Goal: Task Accomplishment & Management: Use online tool/utility

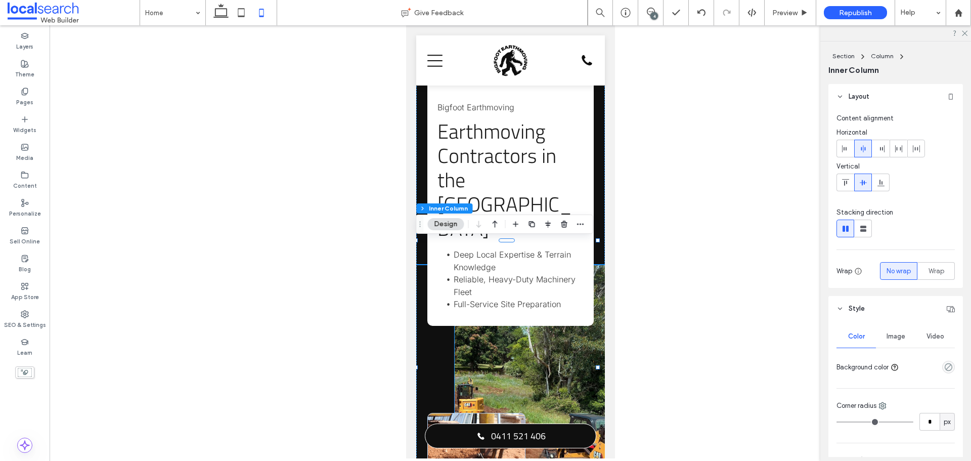
click at [509, 316] on link at bounding box center [529, 391] width 151 height 253
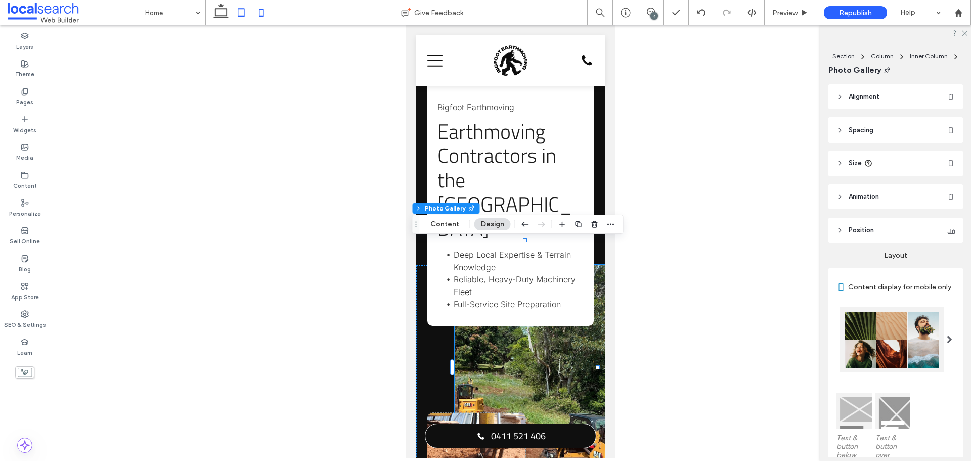
click at [240, 18] on icon at bounding box center [241, 13] width 20 height 20
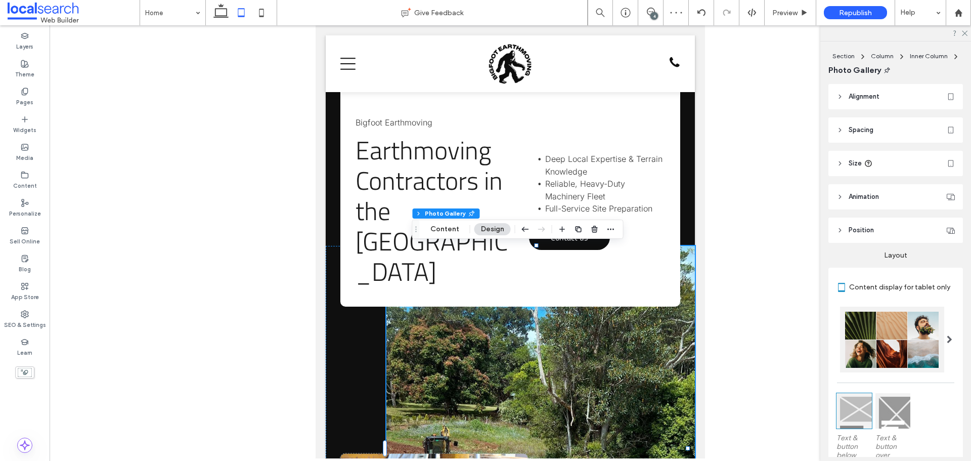
click at [240, 13] on icon at bounding box center [241, 13] width 20 height 20
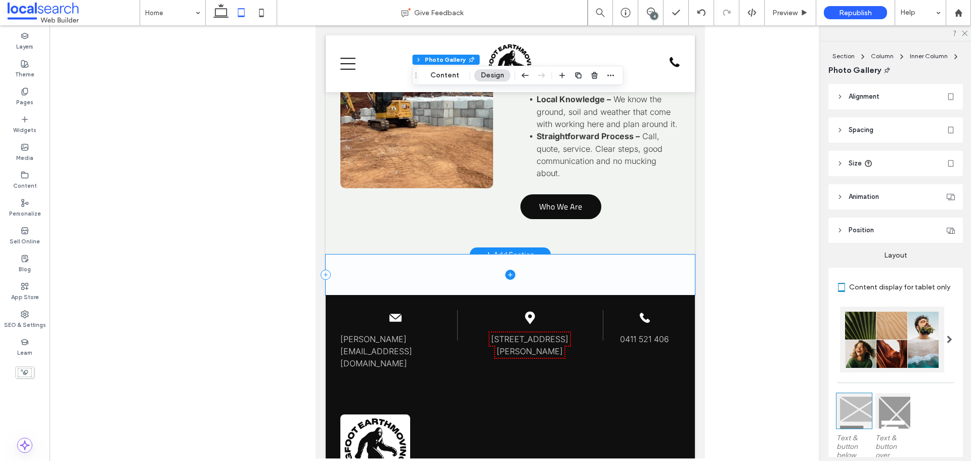
scroll to position [3134, 0]
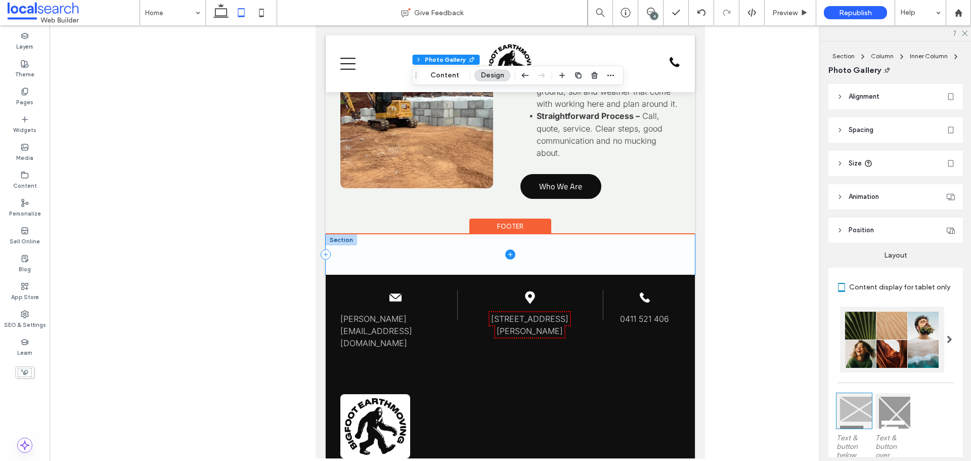
click at [432, 248] on span at bounding box center [510, 254] width 369 height 40
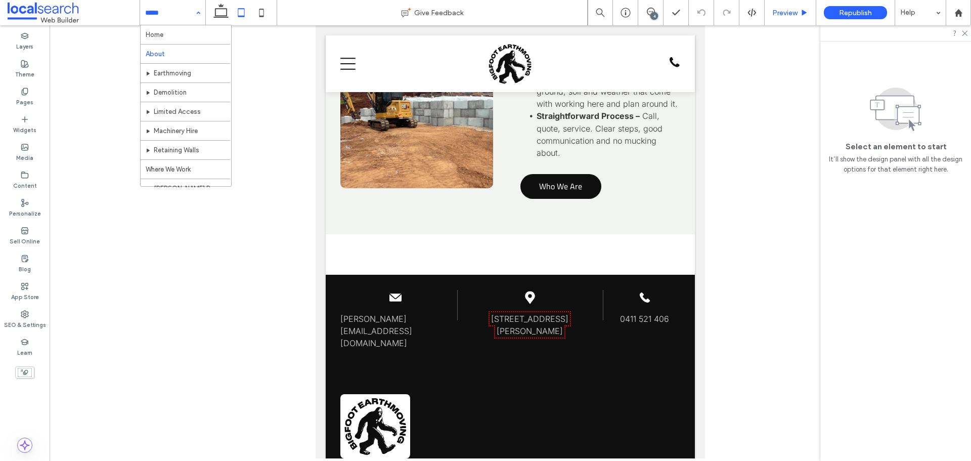
click at [776, 14] on span "Preview" at bounding box center [784, 13] width 25 height 9
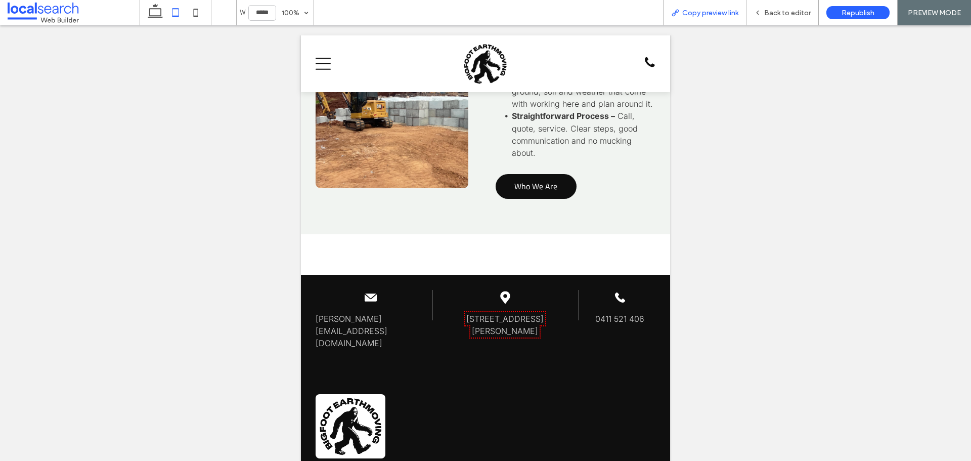
click at [686, 12] on span "Copy preview link" at bounding box center [710, 13] width 56 height 9
click at [734, 10] on span "Copy preview link" at bounding box center [710, 13] width 56 height 9
click at [770, 9] on span "Back to editor" at bounding box center [787, 13] width 47 height 9
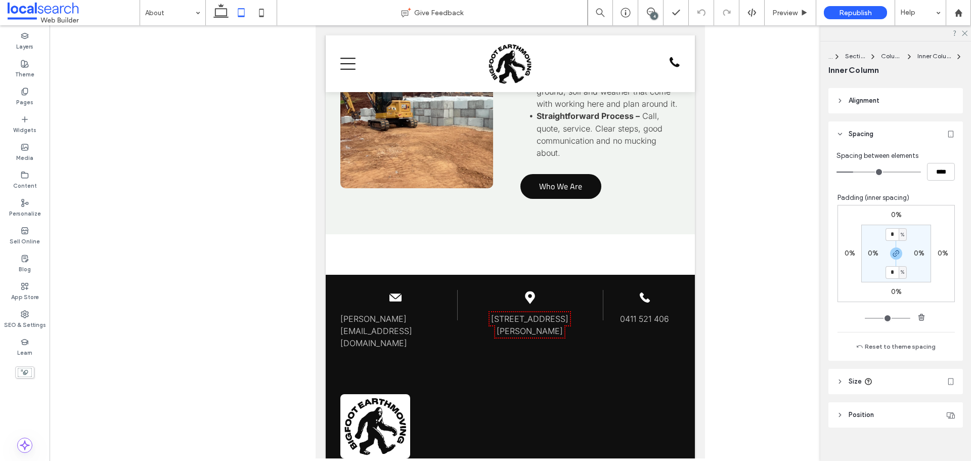
scroll to position [417, 0]
type input "***"
type input "****"
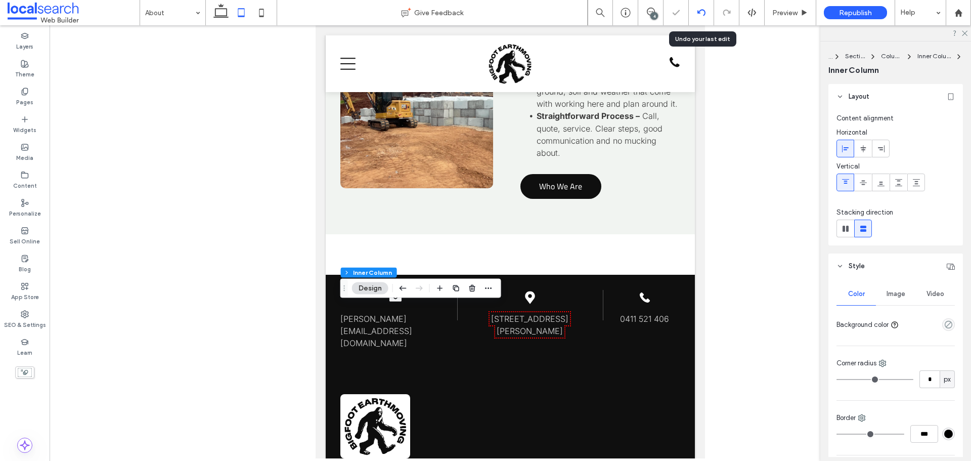
click at [699, 15] on icon at bounding box center [701, 13] width 8 height 8
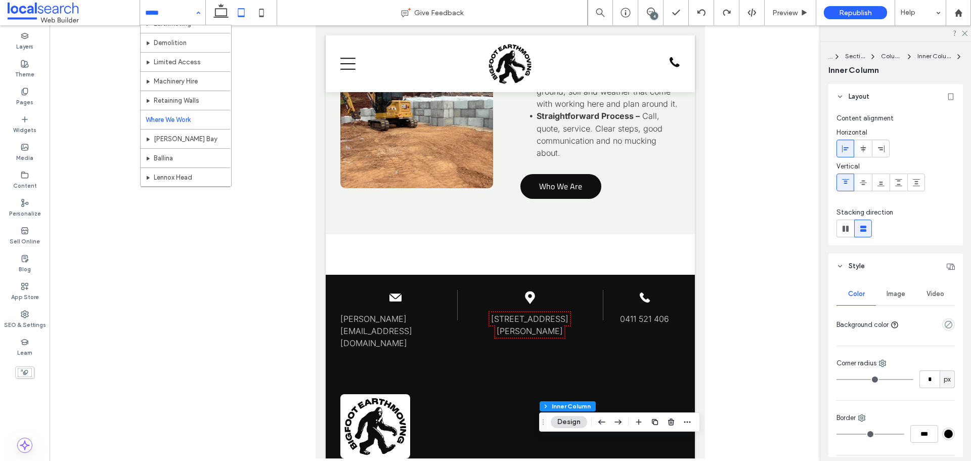
scroll to position [51, 0]
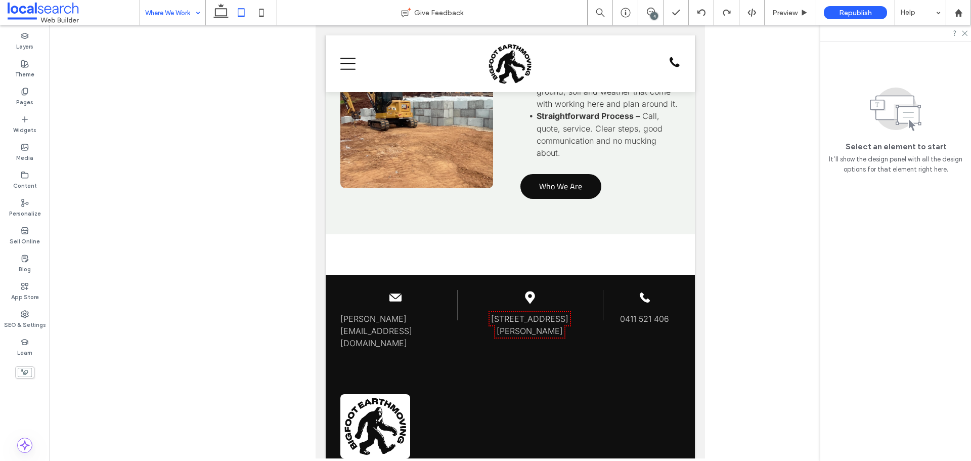
click at [176, 14] on input at bounding box center [170, 12] width 50 height 25
click at [164, 14] on input at bounding box center [170, 12] width 50 height 25
drag, startPoint x: 26, startPoint y: 185, endPoint x: 49, endPoint y: 208, distance: 32.9
click at [26, 185] on label "Content" at bounding box center [25, 184] width 24 height 11
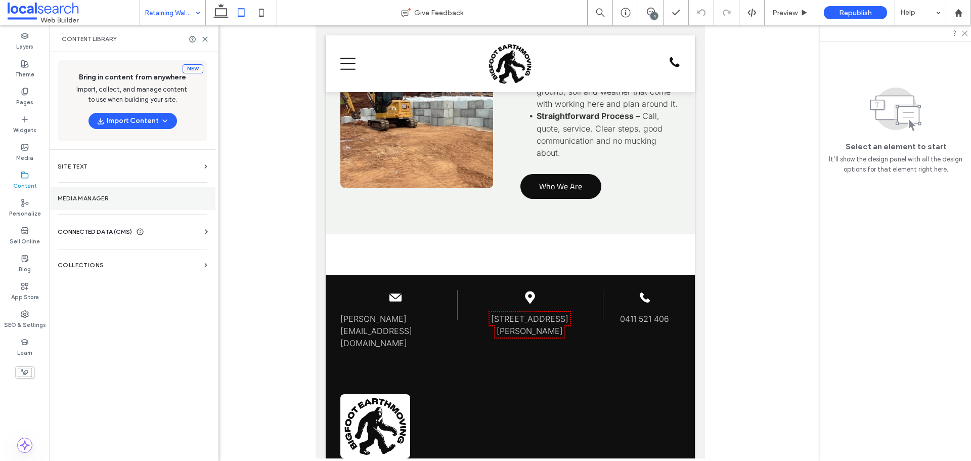
click at [98, 193] on section "Media Manager" at bounding box center [133, 198] width 166 height 23
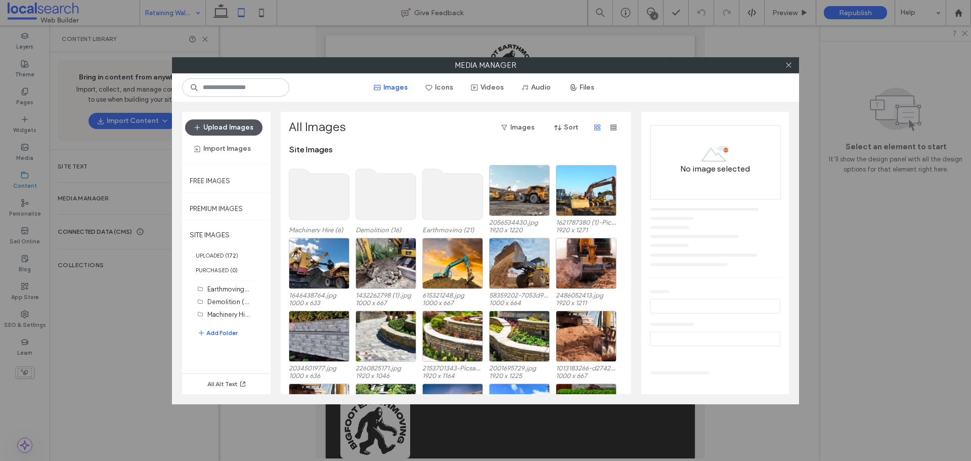
click at [226, 122] on button "Upload Images" at bounding box center [223, 127] width 77 height 16
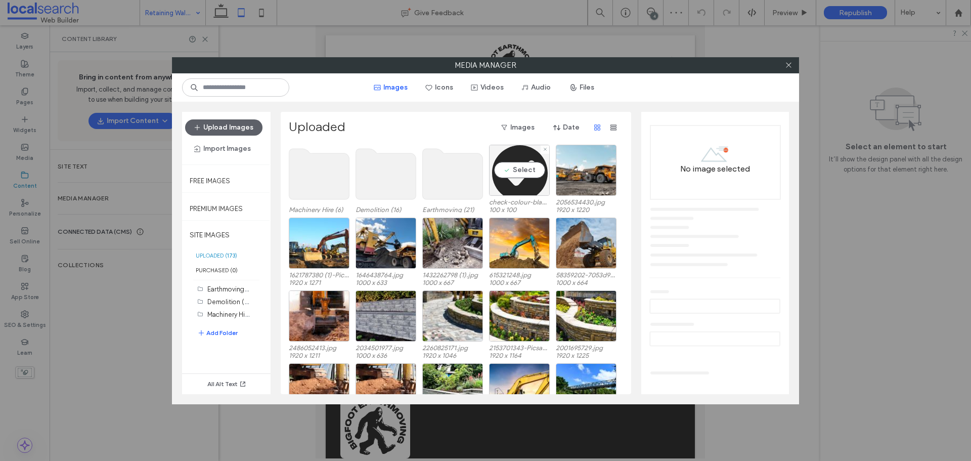
click at [517, 172] on div "Select" at bounding box center [519, 170] width 61 height 51
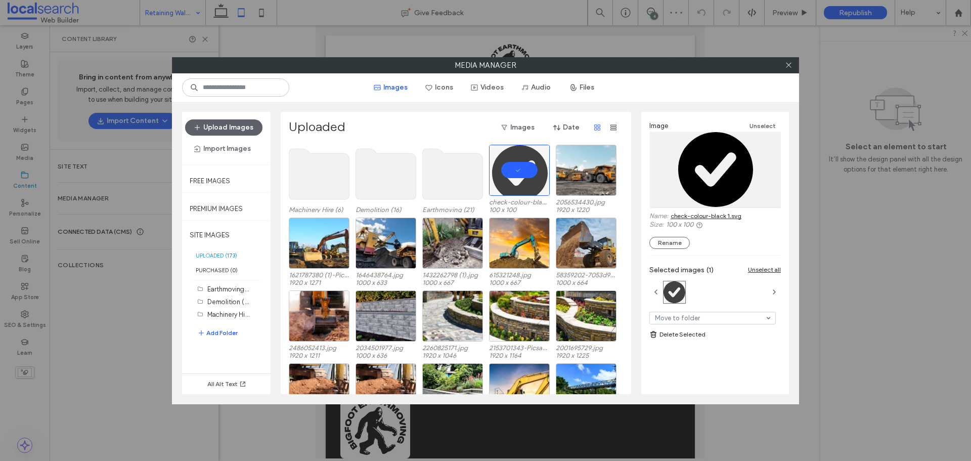
click at [708, 371] on div "Image Unselect Name: check-colour-black 1.svg Size: 100 x 100 Rename Selected i…" at bounding box center [715, 249] width 148 height 274
click at [711, 215] on link "check-colour-black 1.svg" at bounding box center [705, 216] width 71 height 8
click at [790, 67] on use at bounding box center [788, 65] width 5 height 5
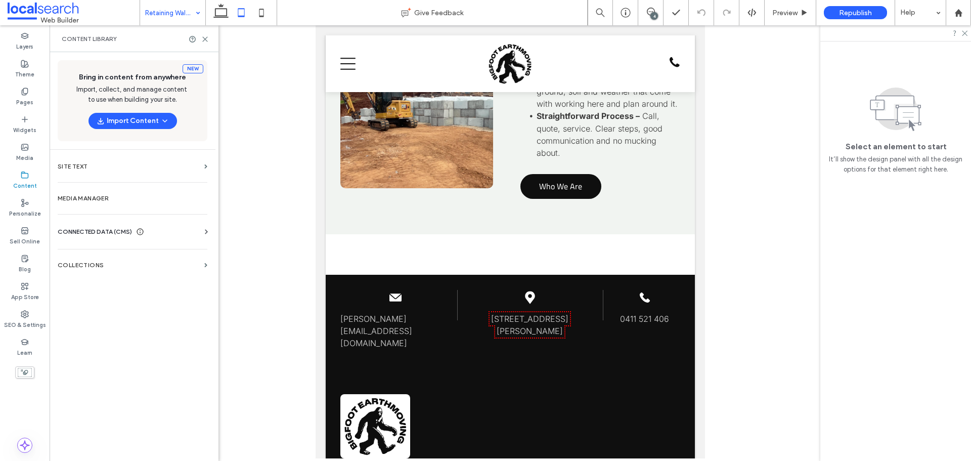
click at [789, 64] on div at bounding box center [510, 241] width 921 height 433
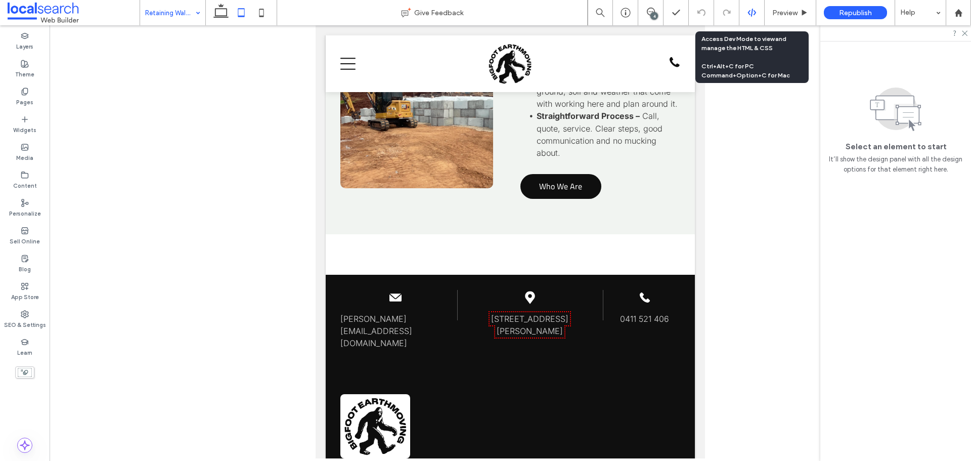
click at [753, 16] on icon at bounding box center [751, 12] width 9 height 9
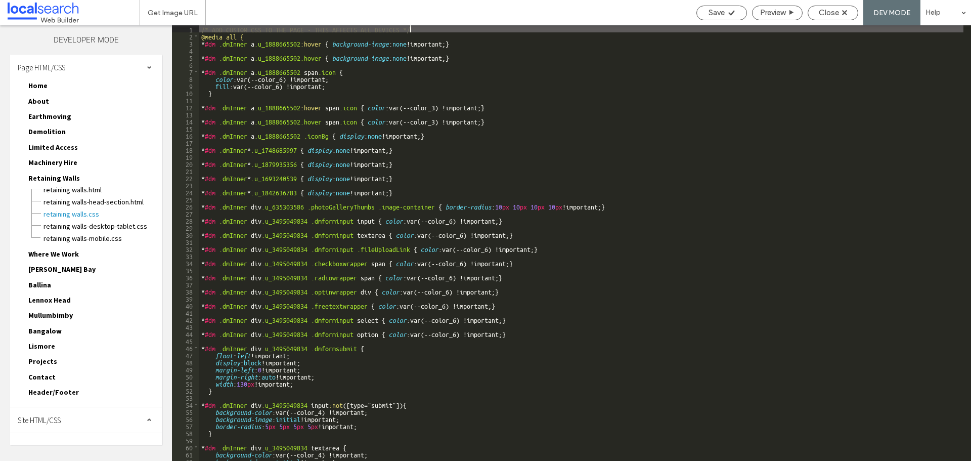
click at [53, 412] on div "Site HTML/CSS" at bounding box center [86, 419] width 152 height 25
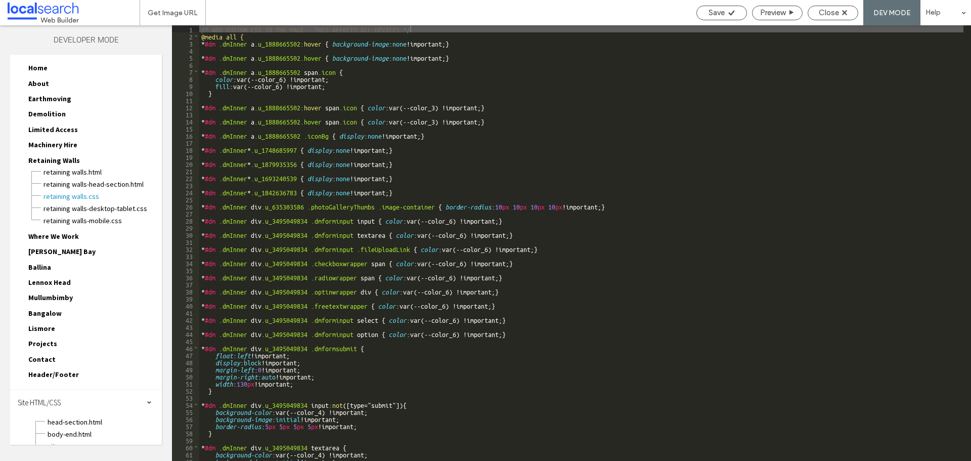
scroll to position [79, 0]
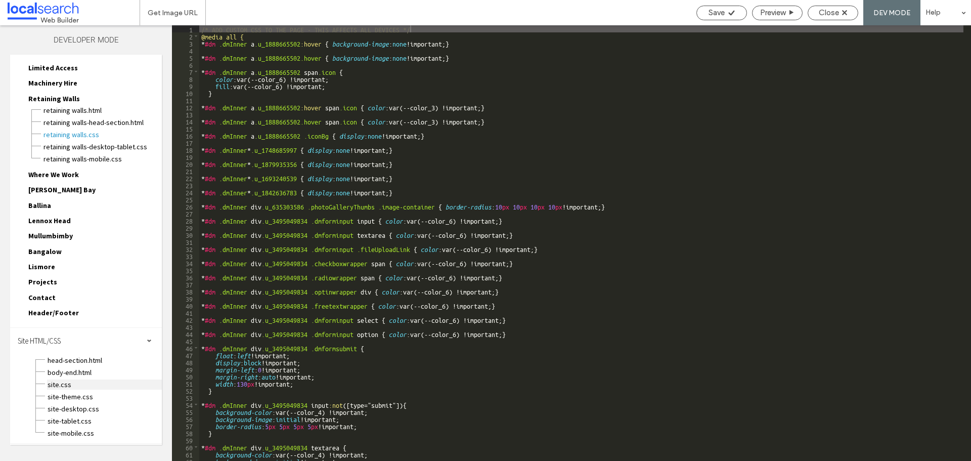
click at [66, 385] on span "site.css" at bounding box center [104, 384] width 115 height 10
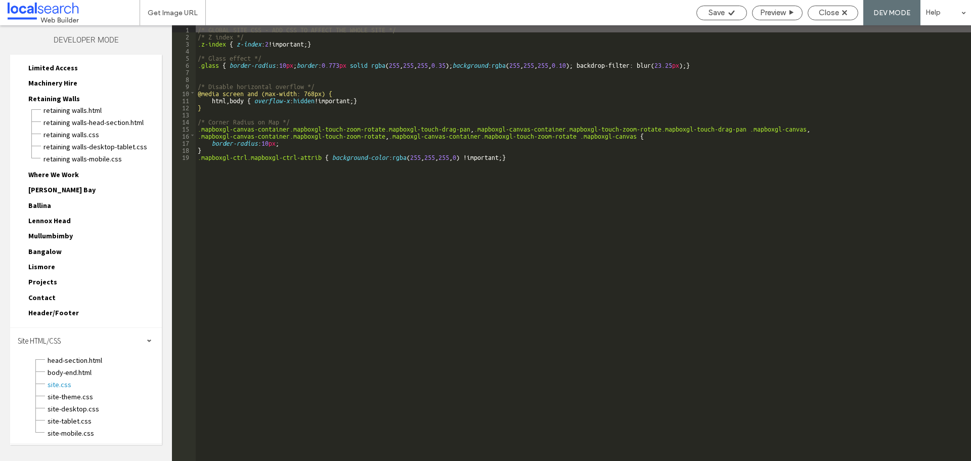
click at [528, 157] on div "/* GLOBAL SITE CSS - ADD CSS TO AFFECT THE WHOLE SITE */ /* Z index */ .z-index…" at bounding box center [583, 249] width 775 height 449
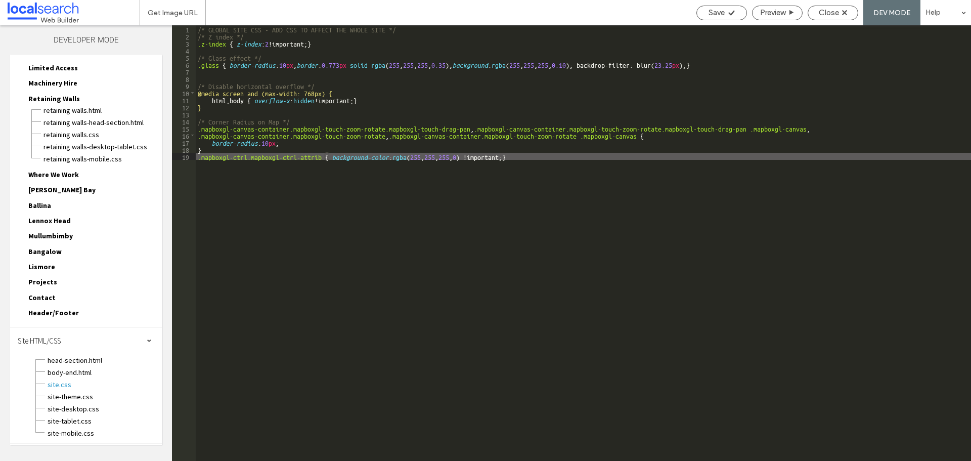
type textarea "**"
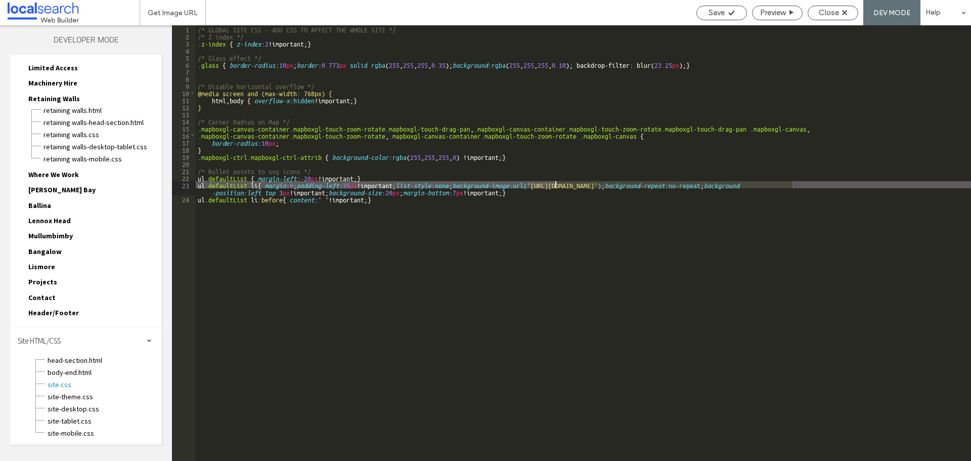
drag, startPoint x: 791, startPoint y: 182, endPoint x: 557, endPoint y: 183, distance: 234.1
click at [557, 183] on div "/* GLOBAL SITE CSS - ADD CSS TO AFFECT THE WHOLE SITE */ /* Z index */ .z-index…" at bounding box center [583, 249] width 775 height 449
click at [723, 11] on div "Save" at bounding box center [722, 12] width 50 height 9
click at [824, 12] on span "Close" at bounding box center [828, 12] width 20 height 9
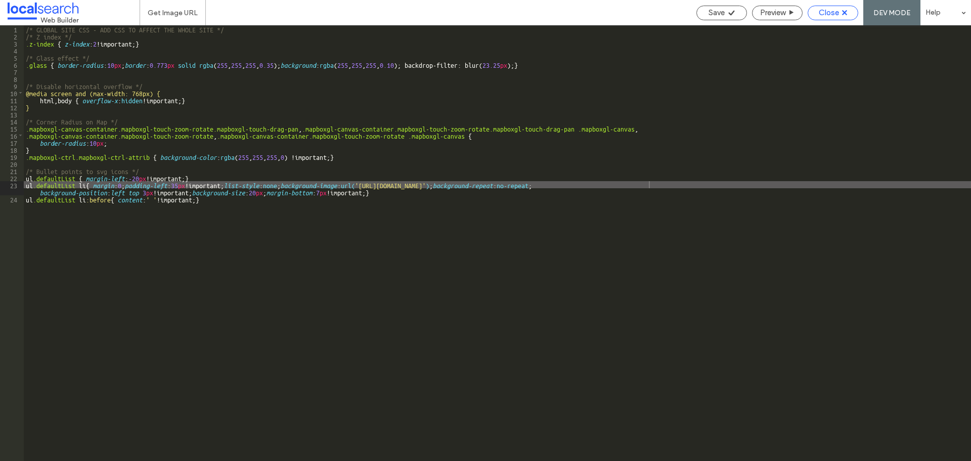
scroll to position [54, 0]
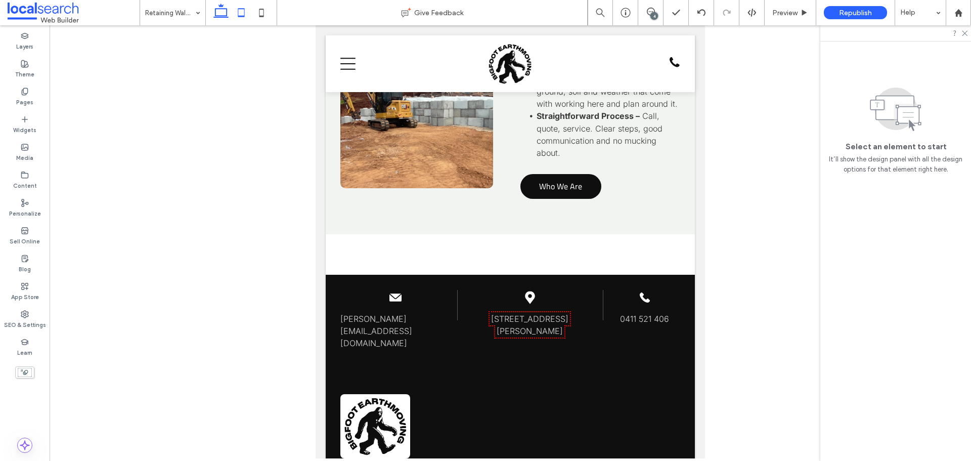
click at [220, 8] on icon at bounding box center [221, 13] width 20 height 20
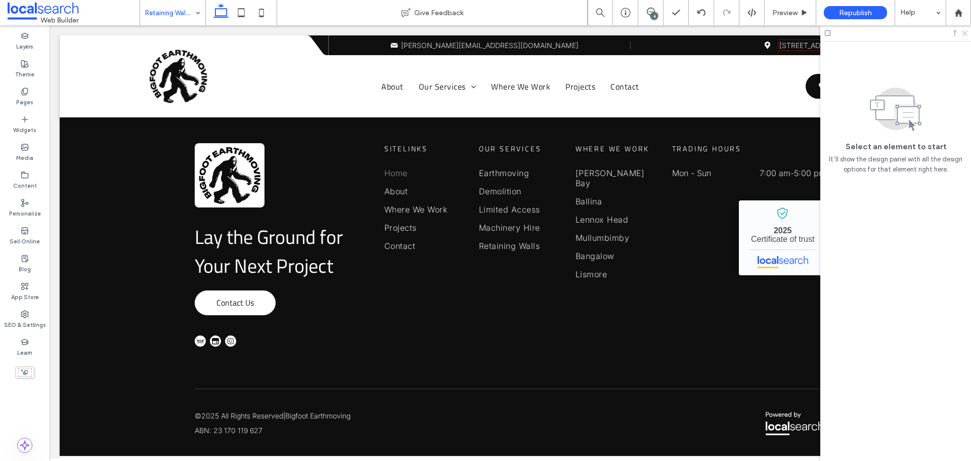
click at [963, 31] on icon at bounding box center [963, 32] width 7 height 7
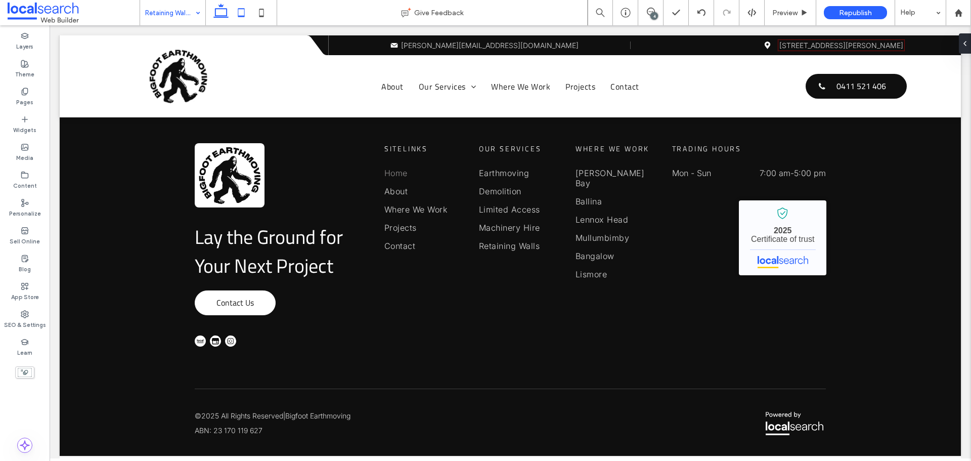
click at [243, 9] on use at bounding box center [241, 12] width 7 height 9
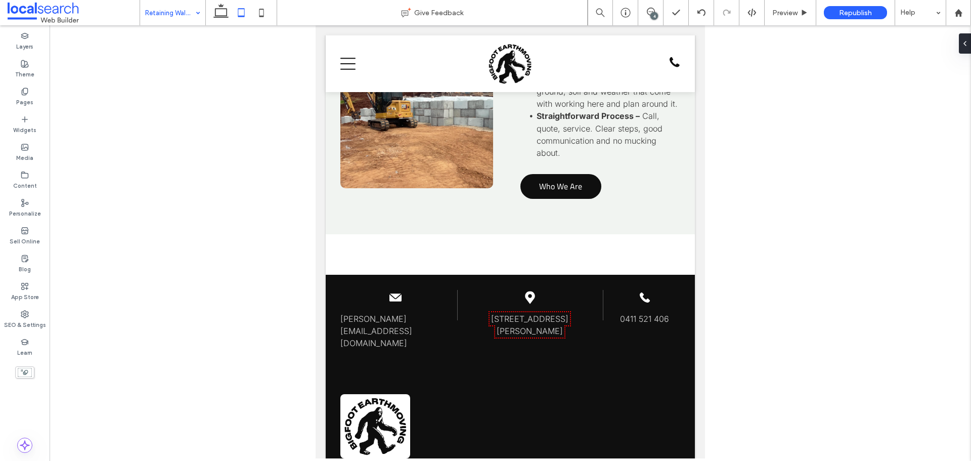
scroll to position [417, 0]
type input "**"
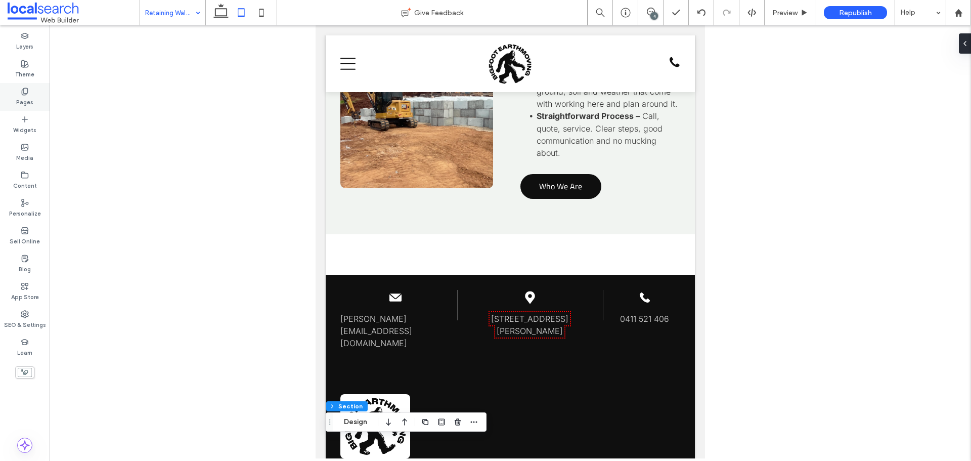
click at [33, 98] on div "Pages" at bounding box center [25, 97] width 50 height 28
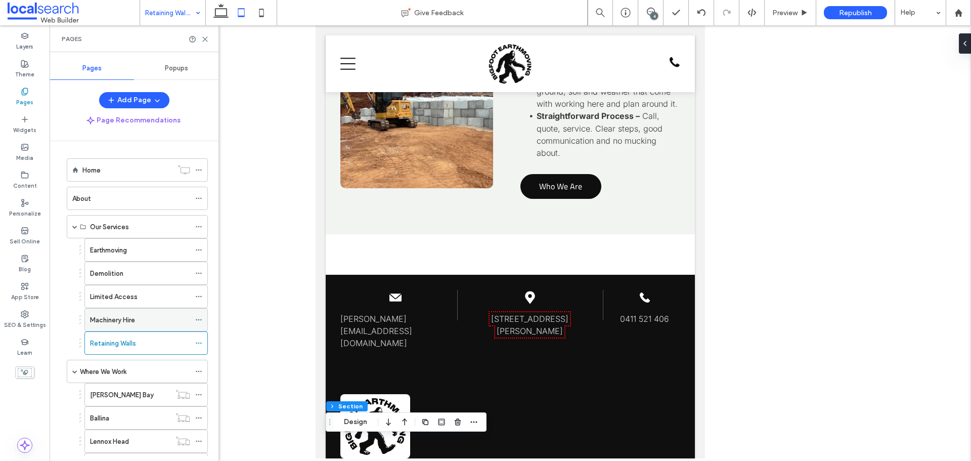
click at [195, 318] on div "Machinery Hire" at bounding box center [145, 319] width 123 height 23
click at [196, 320] on icon at bounding box center [198, 319] width 7 height 7
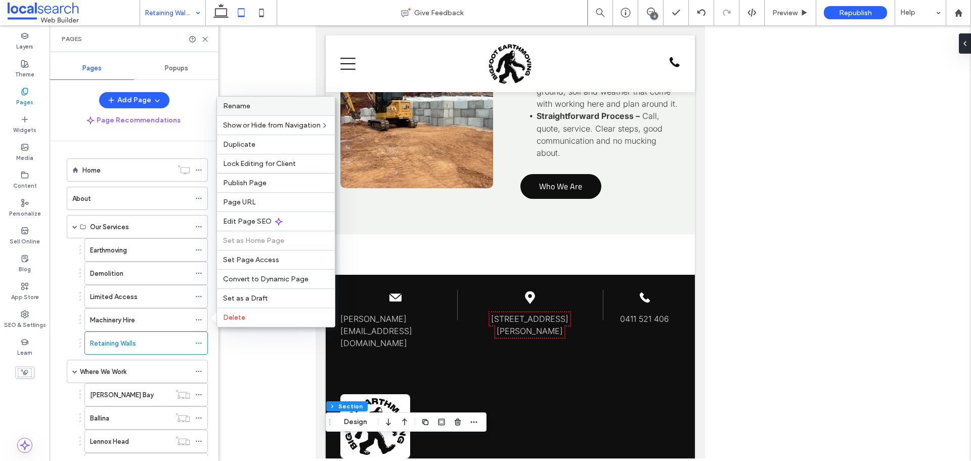
click at [248, 104] on span "Rename" at bounding box center [236, 106] width 27 height 9
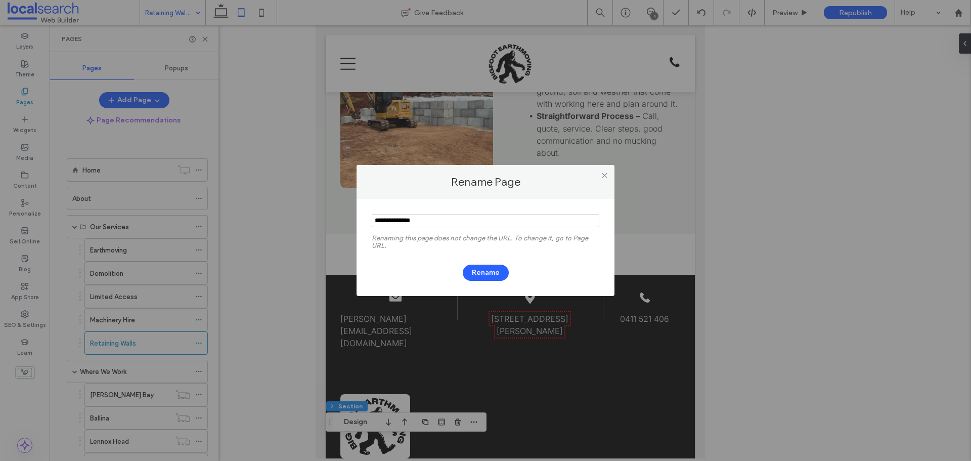
drag, startPoint x: 405, startPoint y: 222, endPoint x: 339, endPoint y: 221, distance: 66.2
click at [339, 221] on div "Rename Page Renaming this page does not change the URL. To change it, go to Pag…" at bounding box center [485, 230] width 971 height 461
type input "**********"
click at [494, 272] on button "Rename" at bounding box center [486, 272] width 46 height 16
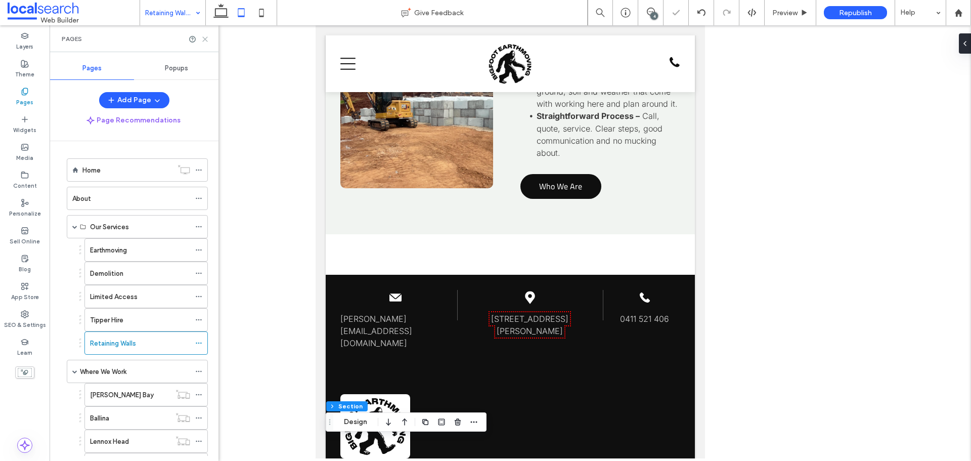
click at [208, 40] on icon at bounding box center [205, 39] width 8 height 8
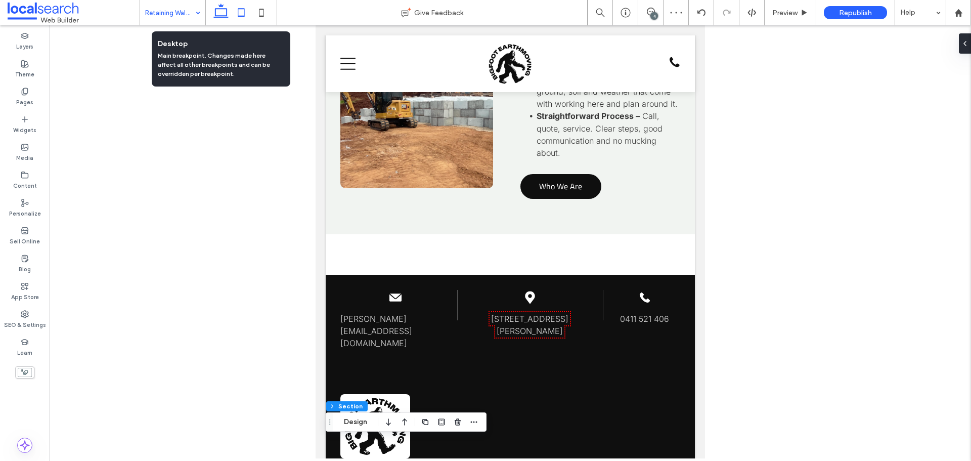
click at [220, 18] on icon at bounding box center [221, 13] width 20 height 20
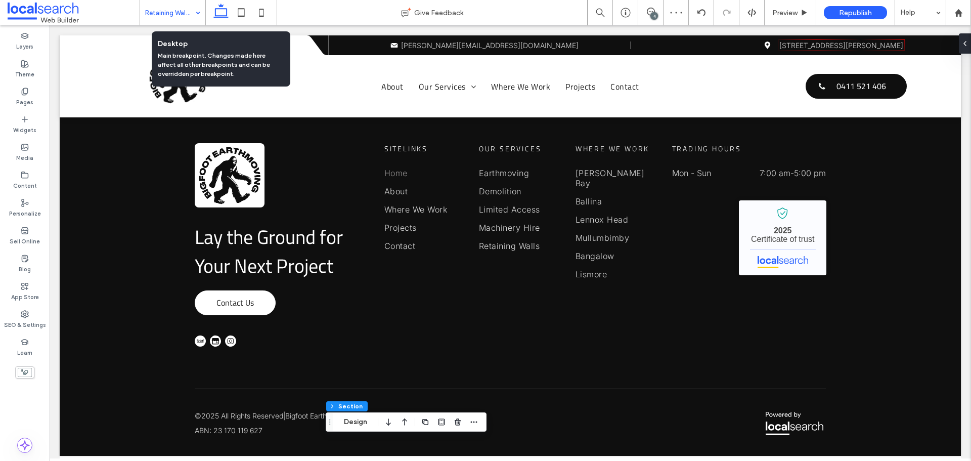
type input "**"
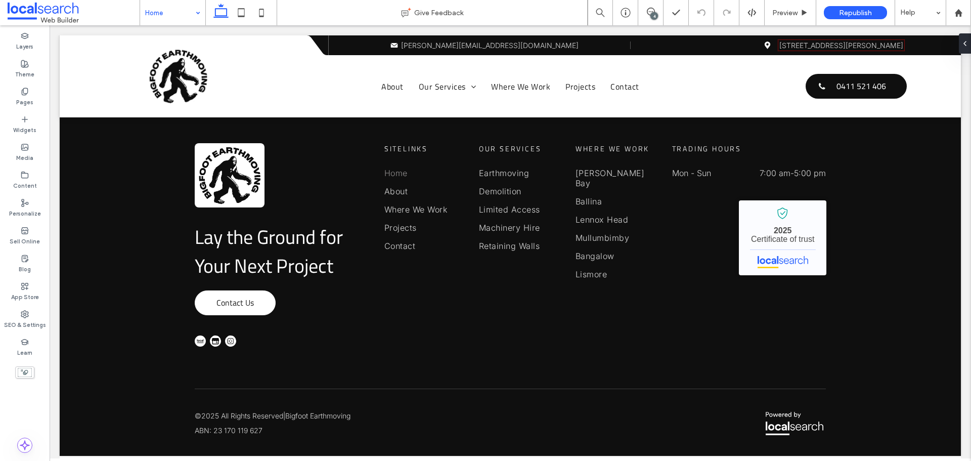
type input "**********"
type input "**"
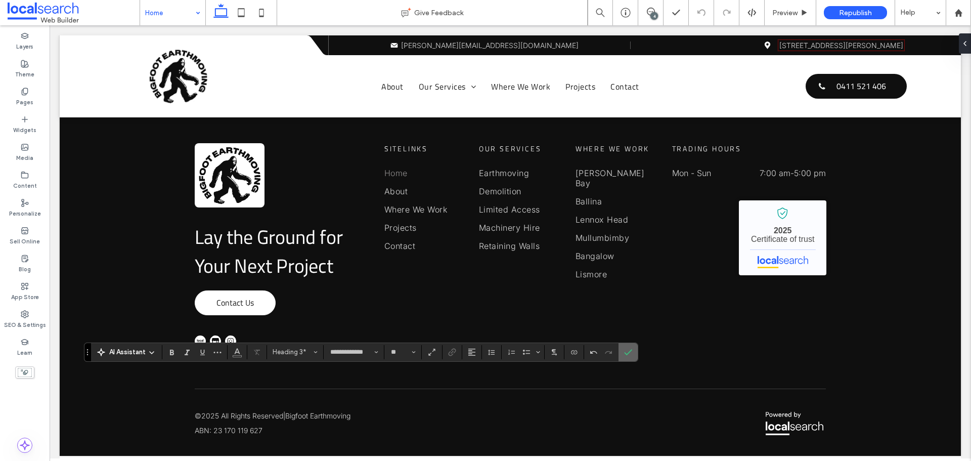
click at [622, 353] on label "Confirm" at bounding box center [627, 352] width 15 height 18
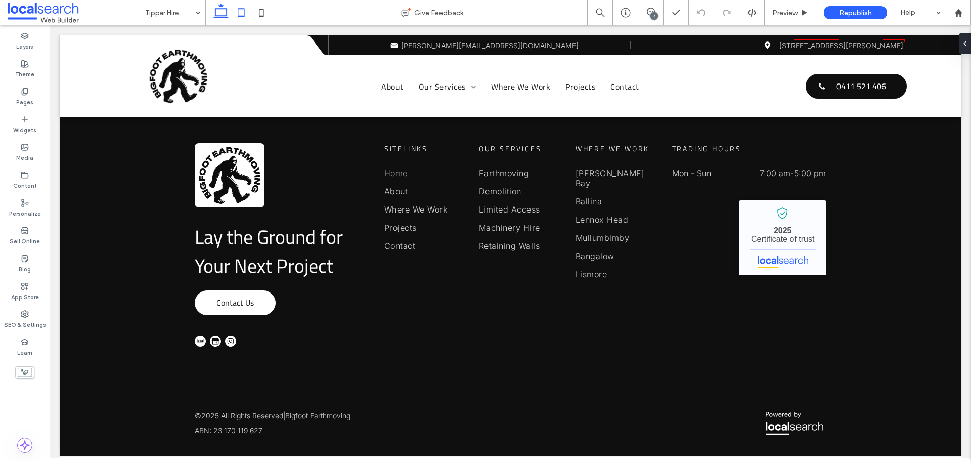
click at [238, 18] on icon at bounding box center [241, 13] width 20 height 20
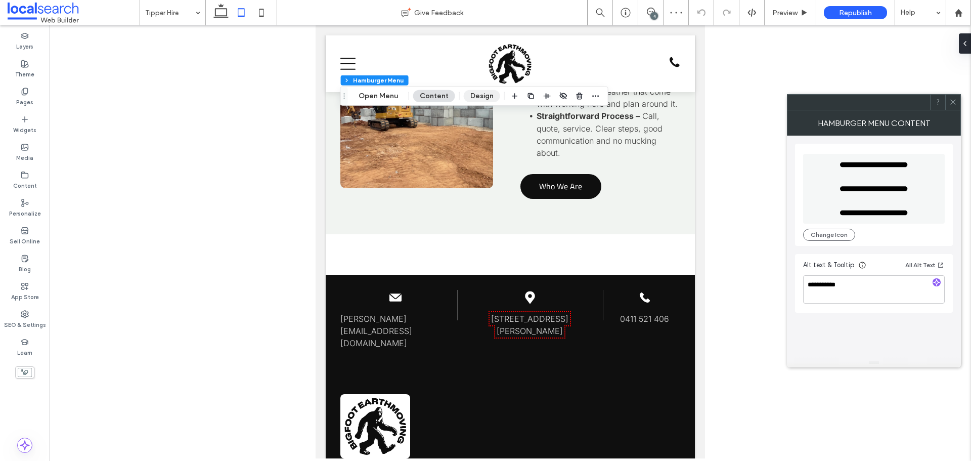
click at [471, 97] on button "Design" at bounding box center [482, 96] width 36 height 12
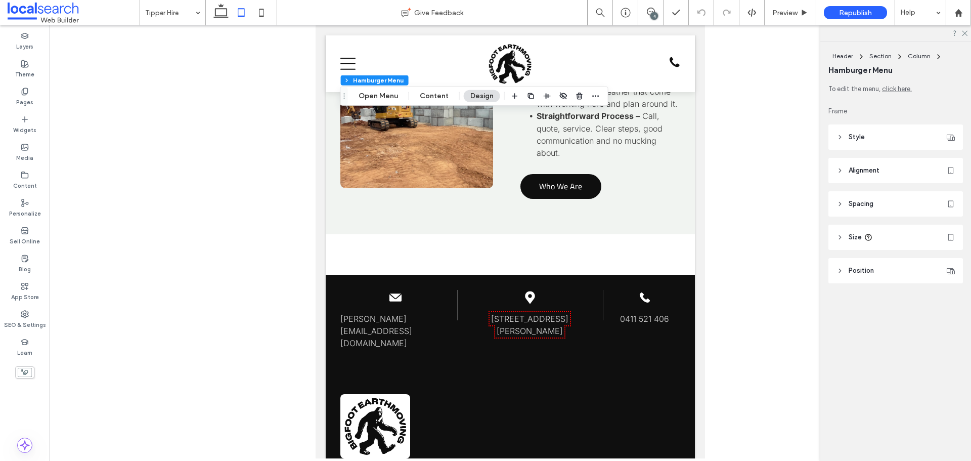
click at [856, 140] on span "Style" at bounding box center [856, 137] width 16 height 10
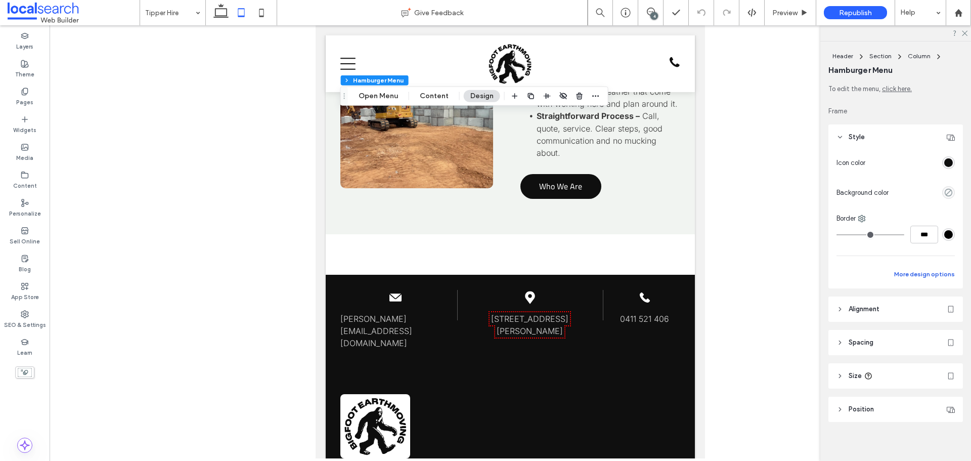
click at [922, 270] on button "More design options" at bounding box center [924, 274] width 61 height 12
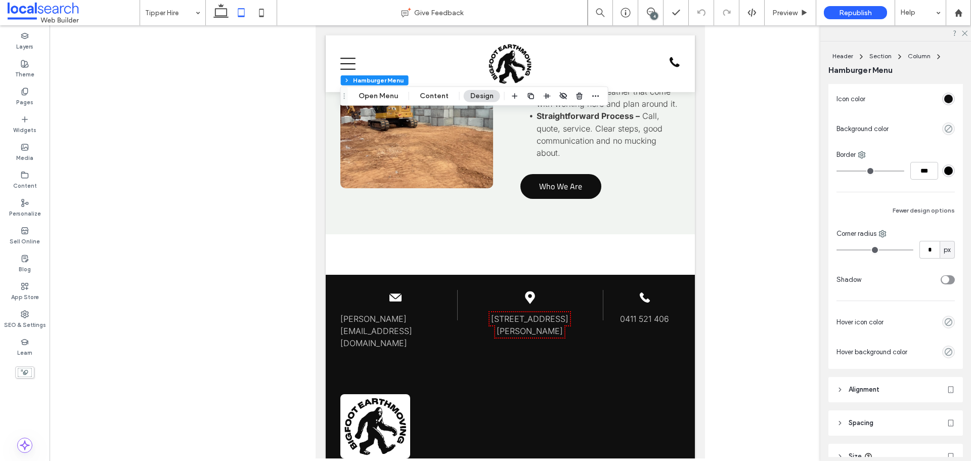
scroll to position [101, 0]
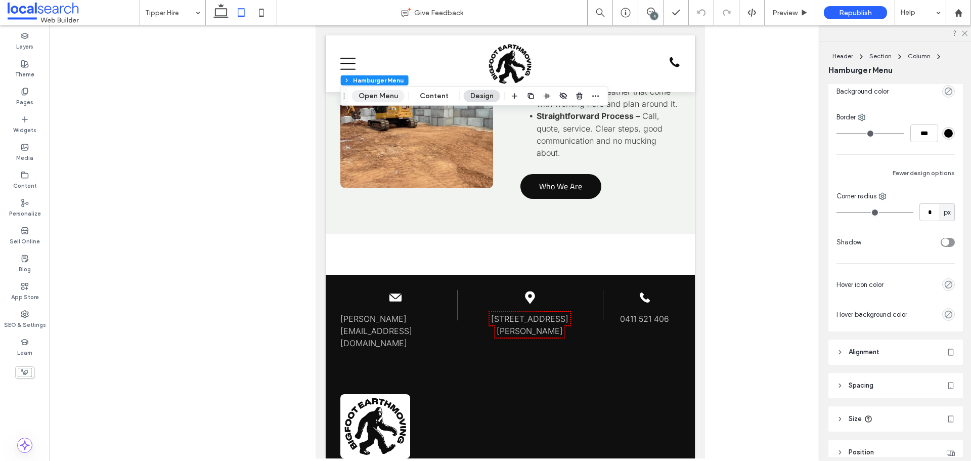
click at [379, 97] on button "Open Menu" at bounding box center [378, 96] width 53 height 12
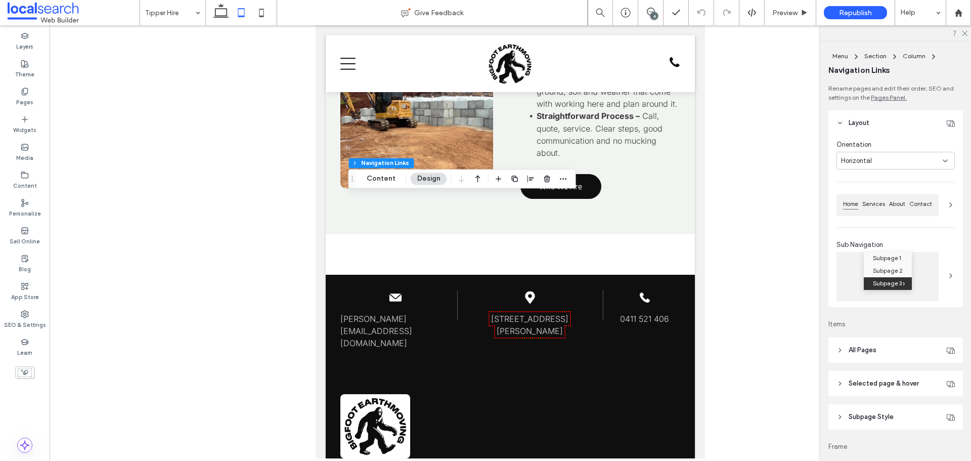
type input "***"
type input "****"
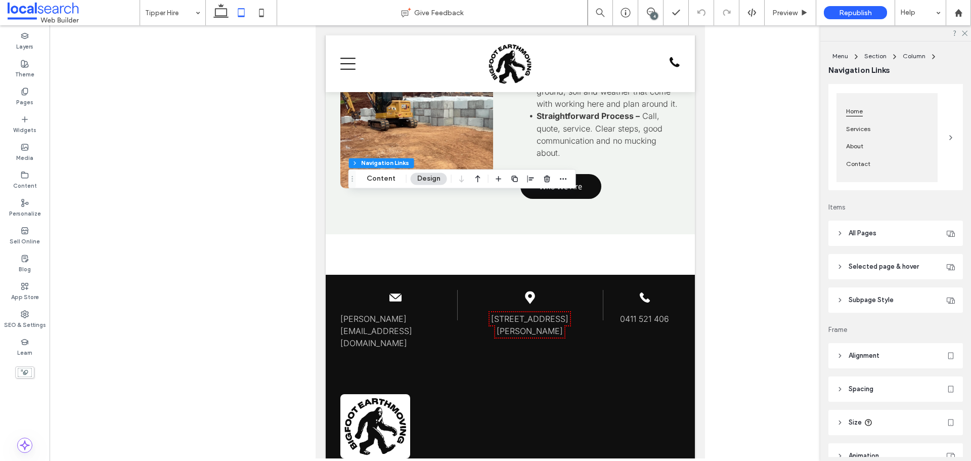
click at [891, 267] on span "Selected page & hover" at bounding box center [883, 266] width 70 height 10
click at [913, 294] on span "Link Text" at bounding box center [924, 294] width 27 height 8
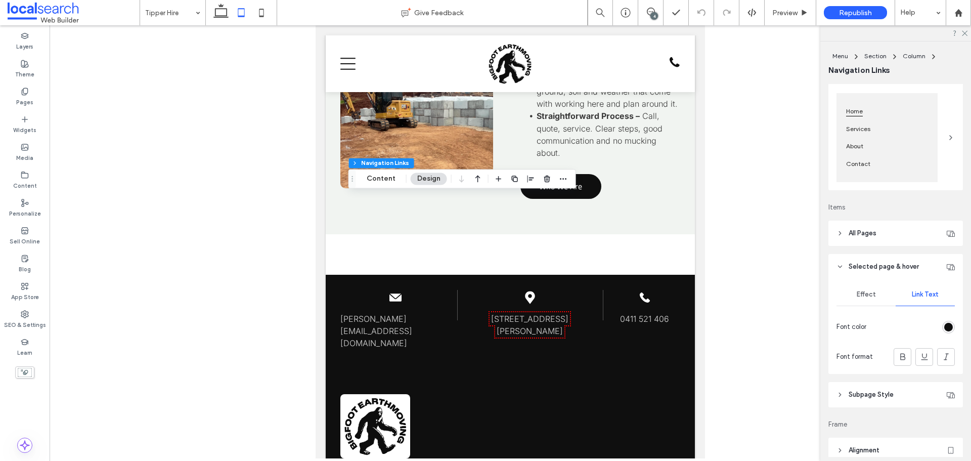
click at [944, 326] on div "rgb(15, 15, 15)" at bounding box center [948, 327] width 9 height 9
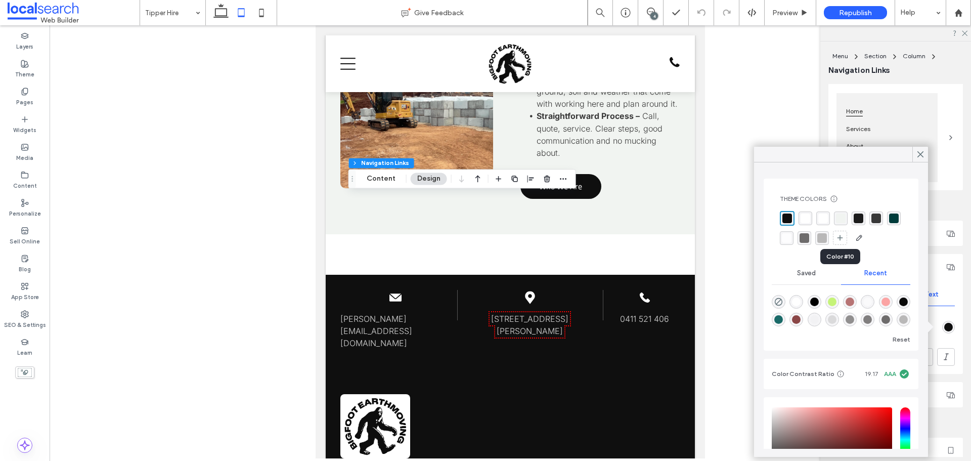
click at [827, 238] on div "rgba(185, 184, 184, 1)" at bounding box center [822, 238] width 10 height 10
click at [809, 238] on div "rgba(110, 108, 108, 1)" at bounding box center [804, 237] width 10 height 10
click at [828, 238] on div "rgba(185, 184, 184, 1)" at bounding box center [823, 237] width 10 height 10
click at [914, 147] on div at bounding box center [920, 154] width 16 height 15
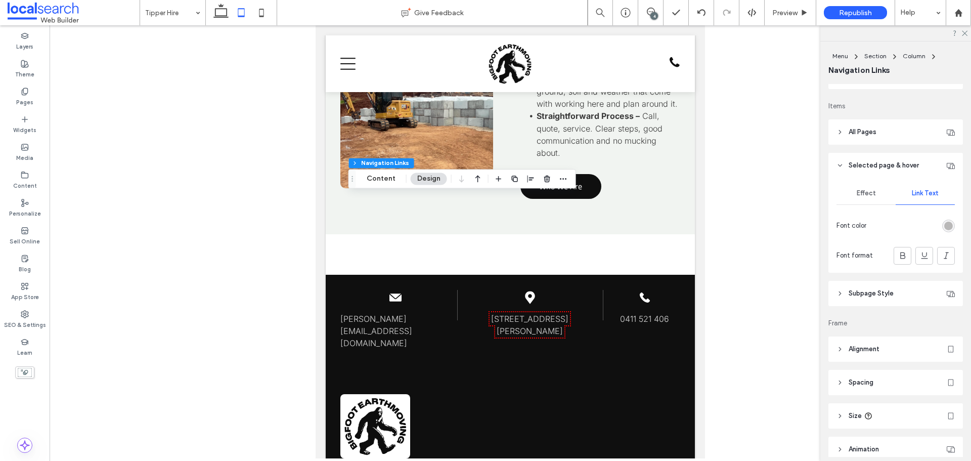
click at [893, 298] on header "Subpage Style" at bounding box center [895, 293] width 134 height 25
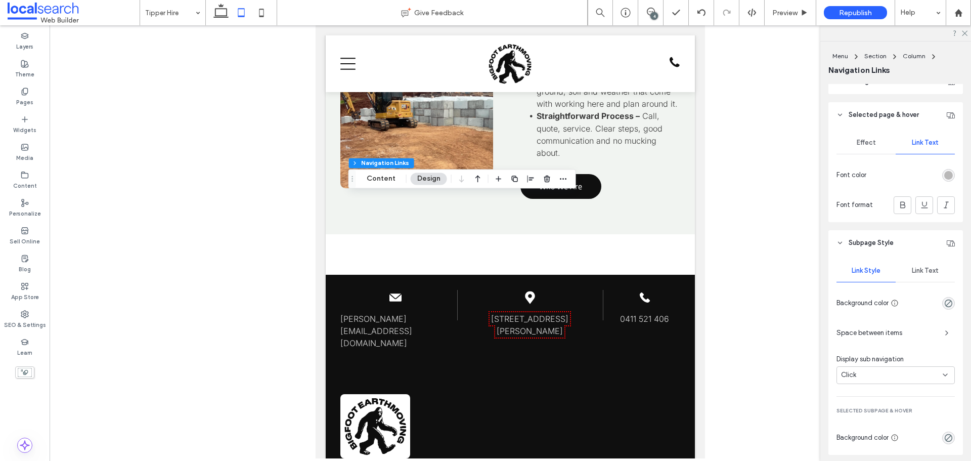
click at [926, 268] on span "Link Text" at bounding box center [924, 270] width 27 height 8
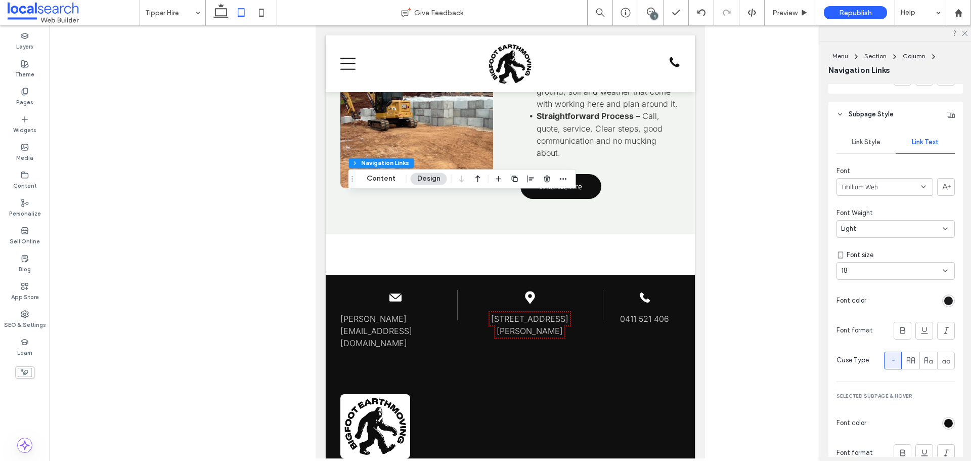
scroll to position [455, 0]
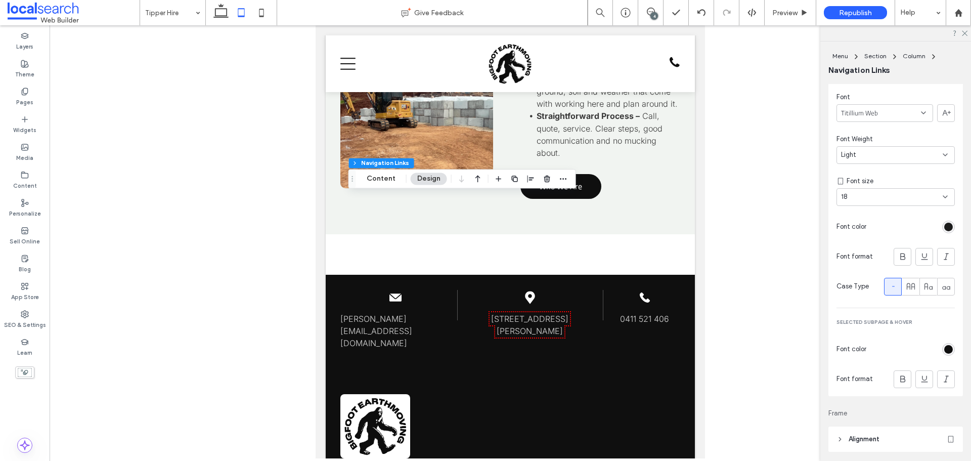
click at [944, 346] on div "rgb(15, 15, 15)" at bounding box center [948, 349] width 9 height 9
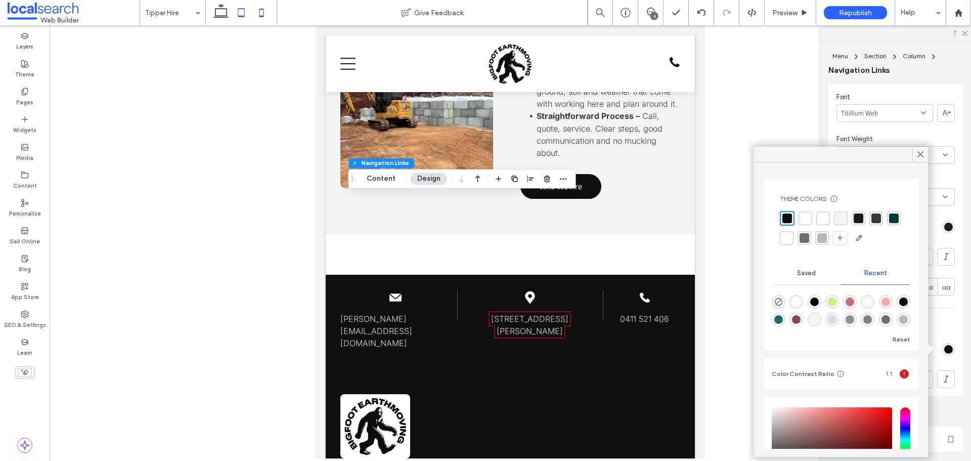
click at [827, 239] on div "rgba(185, 184, 184, 1)" at bounding box center [822, 238] width 10 height 10
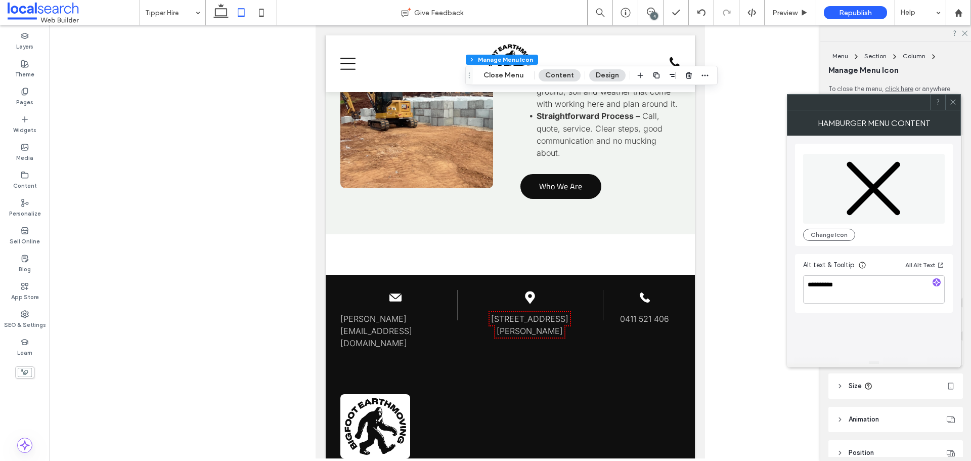
click at [950, 105] on icon at bounding box center [953, 102] width 8 height 8
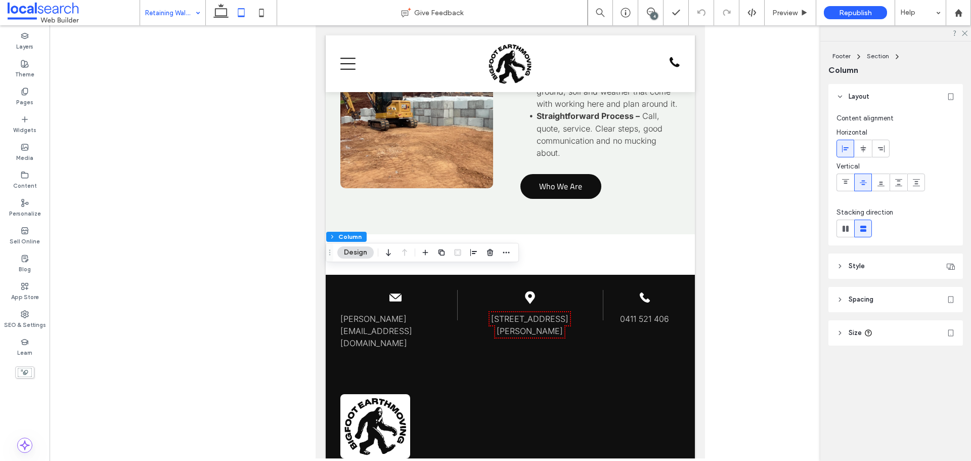
click at [859, 298] on span "Spacing" at bounding box center [860, 299] width 25 height 10
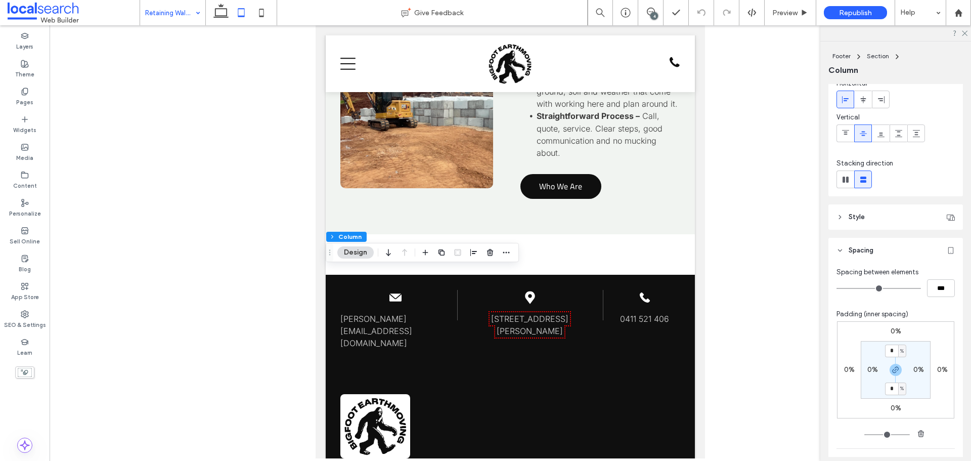
scroll to position [51, 0]
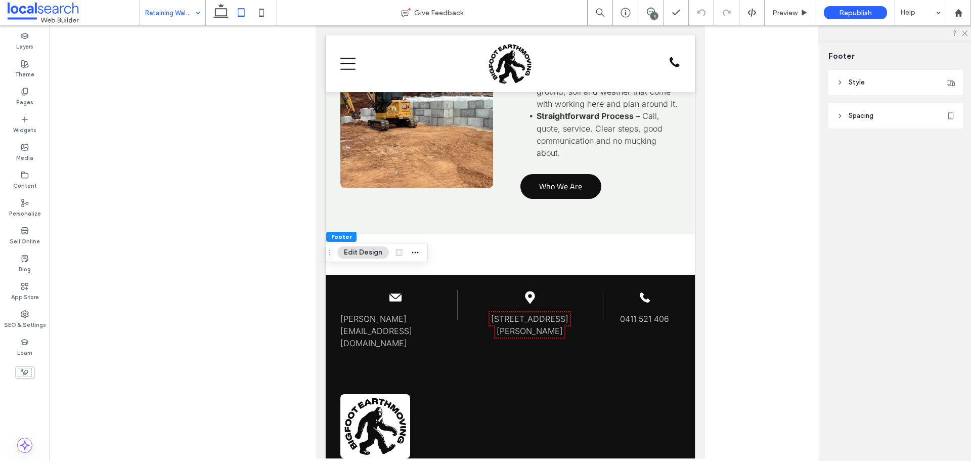
click at [872, 75] on header "Style" at bounding box center [895, 82] width 134 height 25
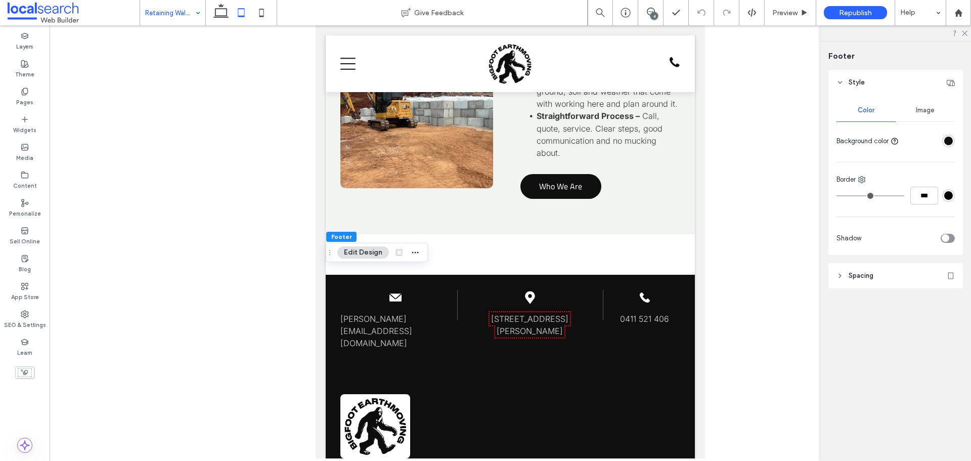
click at [860, 84] on span "Style" at bounding box center [856, 82] width 16 height 10
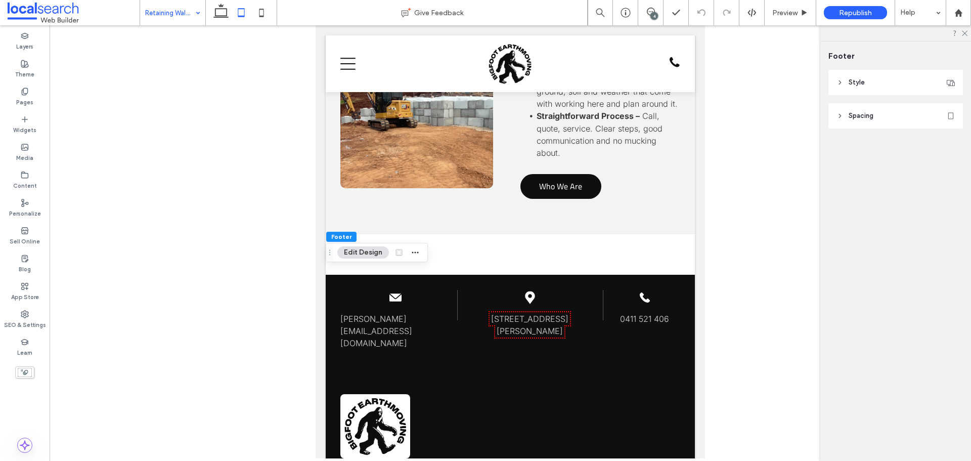
click at [861, 111] on span "Spacing" at bounding box center [860, 116] width 25 height 10
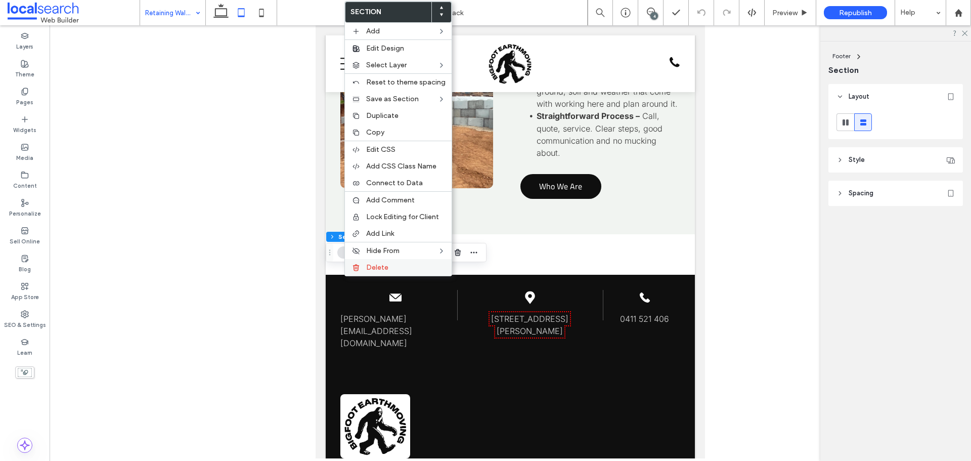
click at [399, 266] on label "Delete" at bounding box center [405, 267] width 79 height 9
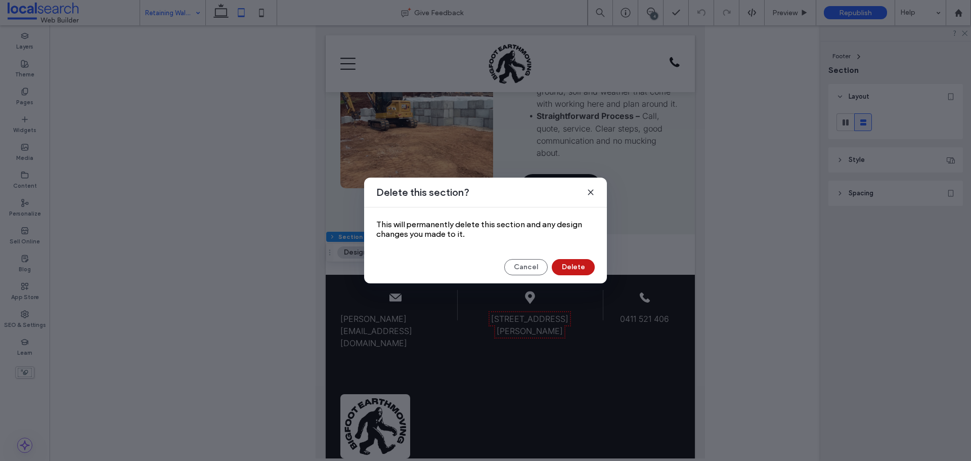
click at [565, 267] on button "Delete" at bounding box center [573, 267] width 43 height 16
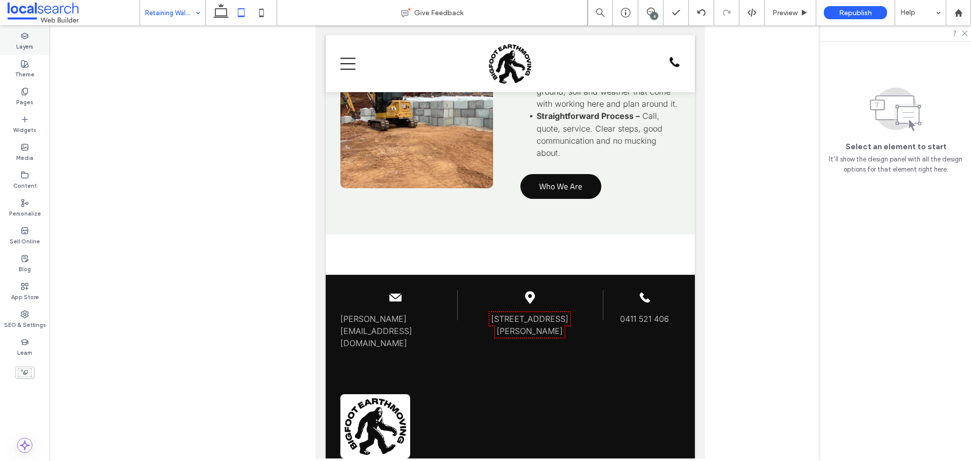
click at [19, 41] on label "Layers" at bounding box center [24, 45] width 17 height 11
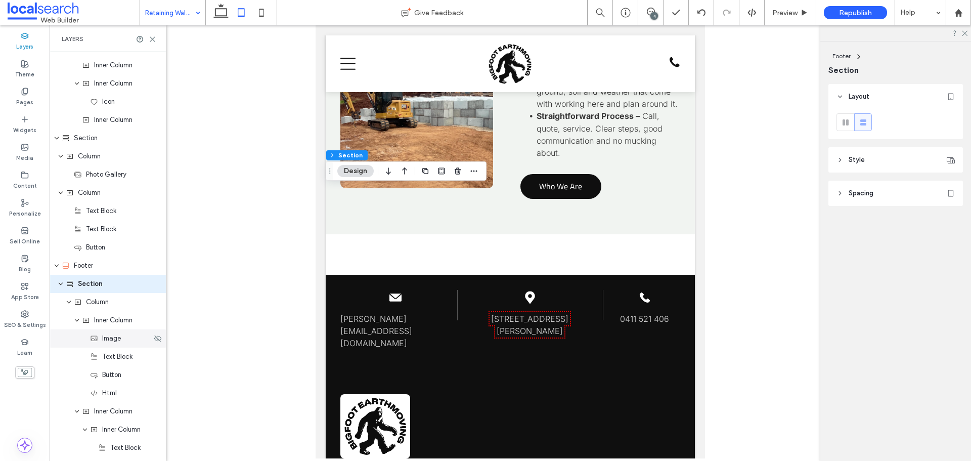
scroll to position [1443, 0]
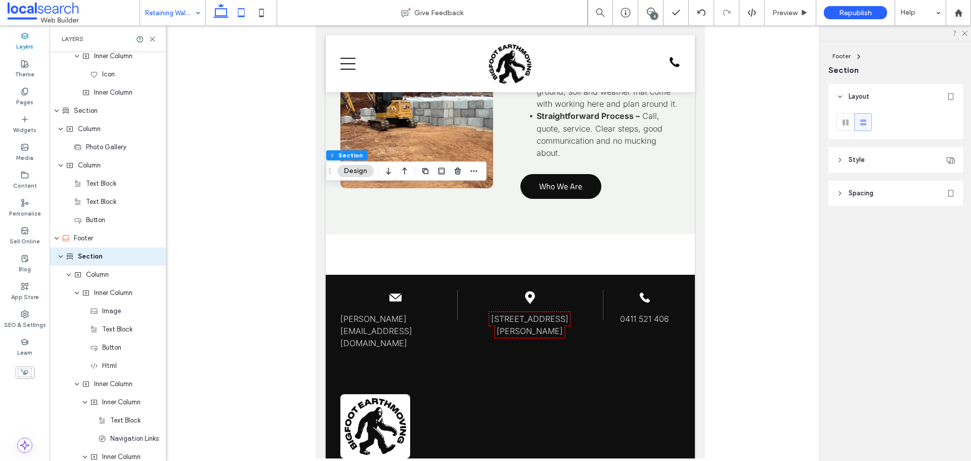
click at [226, 13] on use at bounding box center [220, 11] width 15 height 14
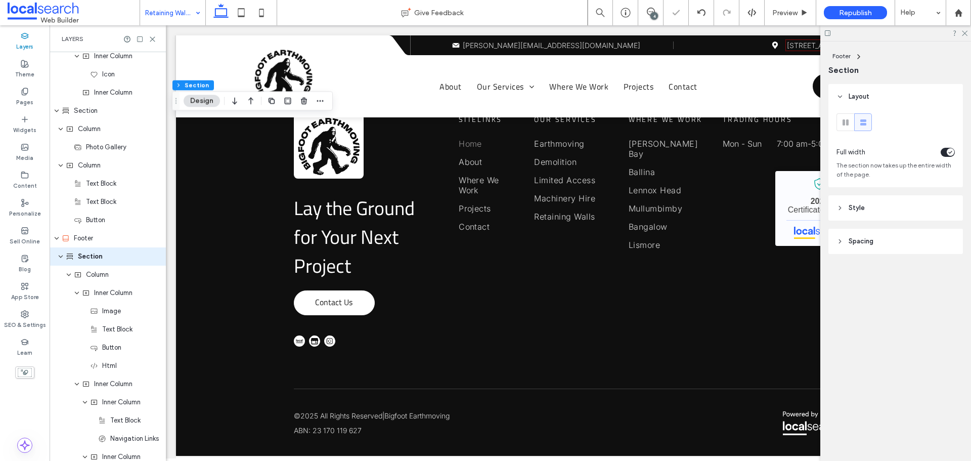
type input "**"
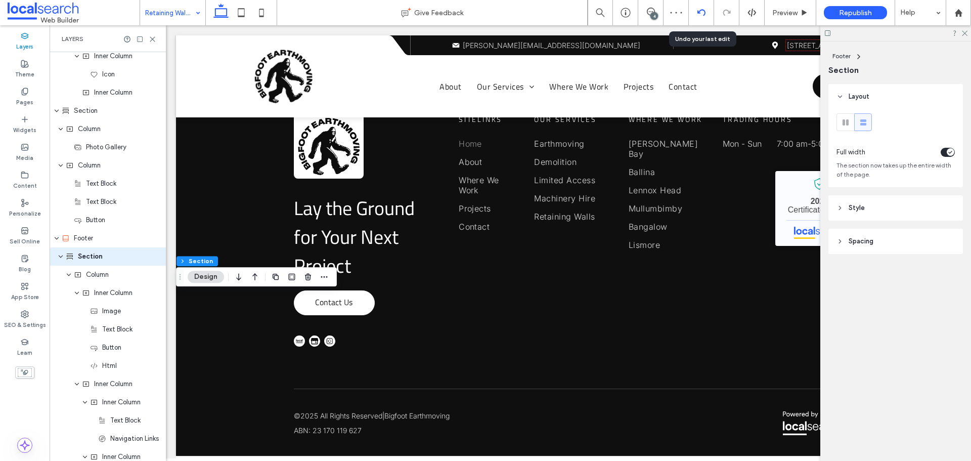
click at [700, 15] on icon at bounding box center [701, 13] width 8 height 8
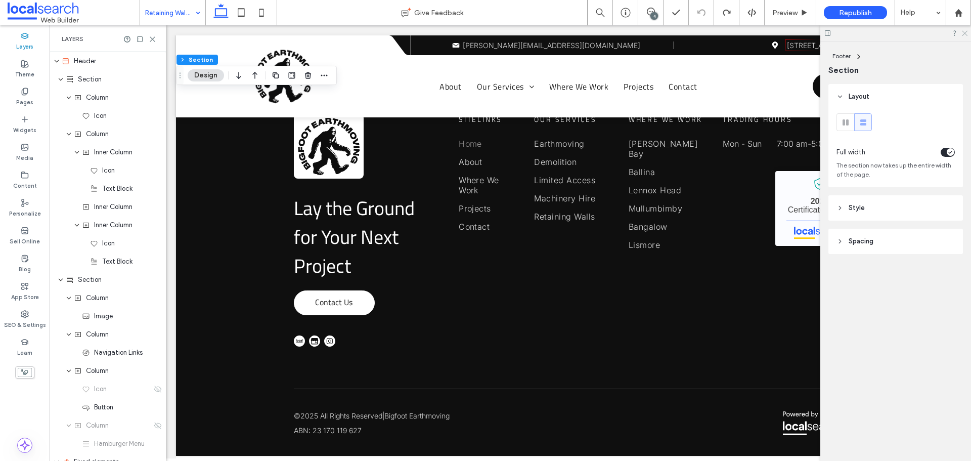
scroll to position [1461, 0]
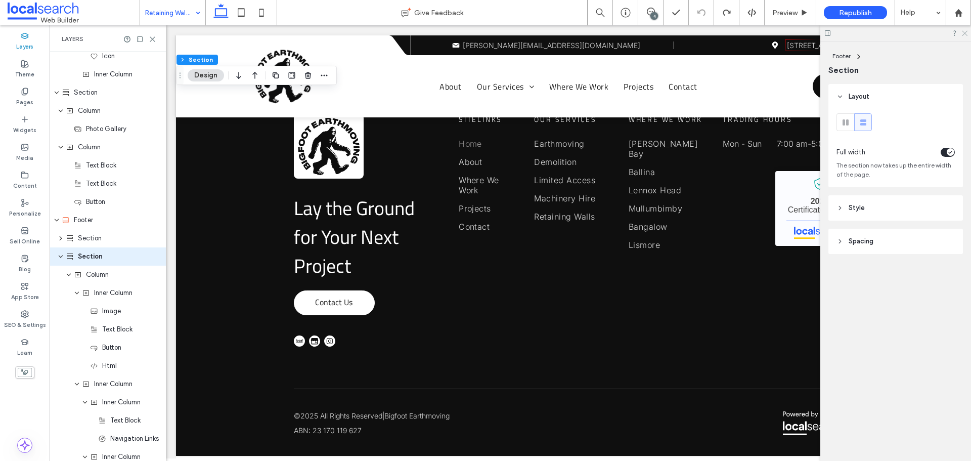
click at [964, 30] on icon at bounding box center [963, 32] width 7 height 7
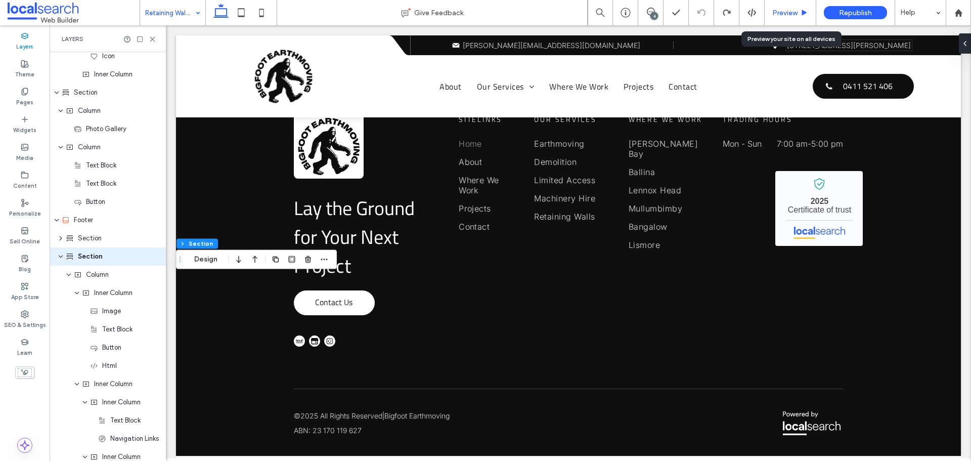
click at [790, 12] on span "Preview" at bounding box center [784, 13] width 25 height 9
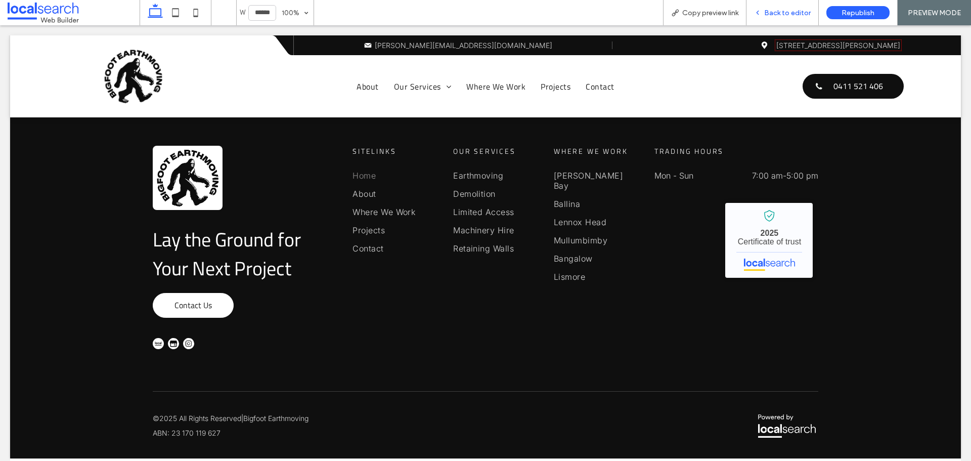
click at [771, 17] on div "Back to editor" at bounding box center [782, 12] width 72 height 25
click at [764, 15] on div "Back to editor" at bounding box center [782, 13] width 72 height 9
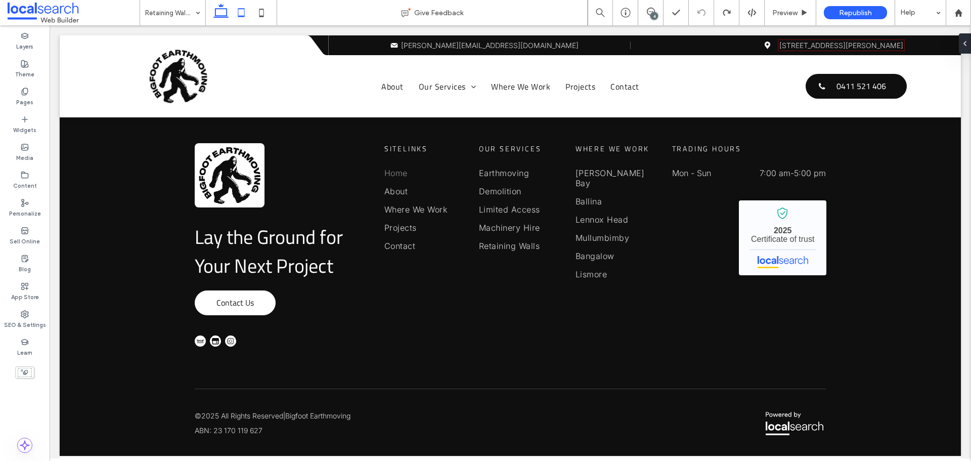
click at [248, 13] on icon at bounding box center [241, 13] width 20 height 20
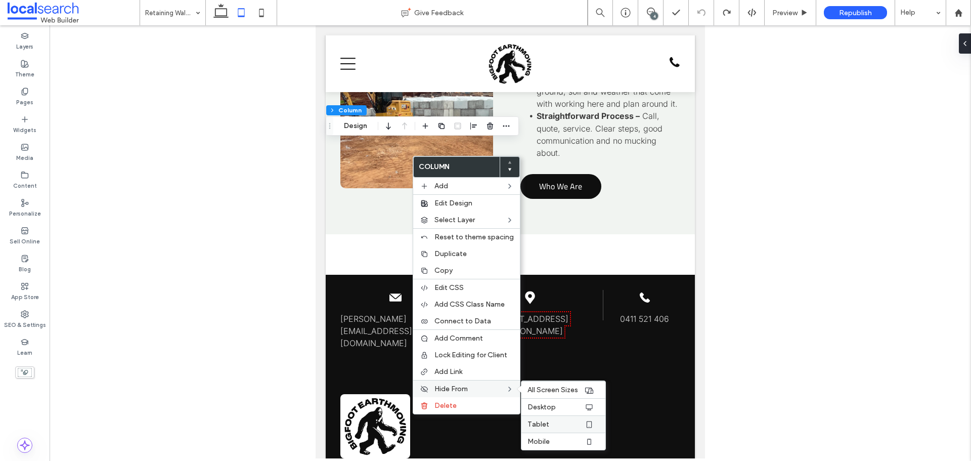
click at [540, 420] on span "Tablet" at bounding box center [538, 424] width 22 height 9
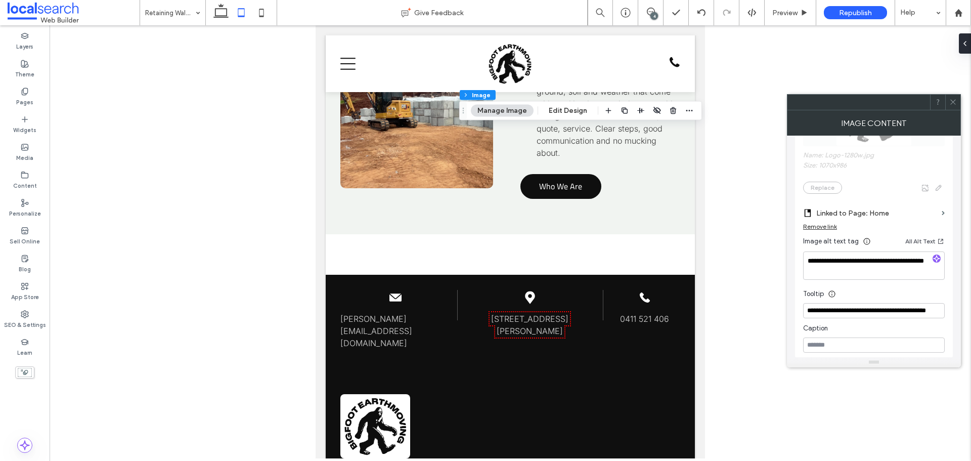
scroll to position [253, 0]
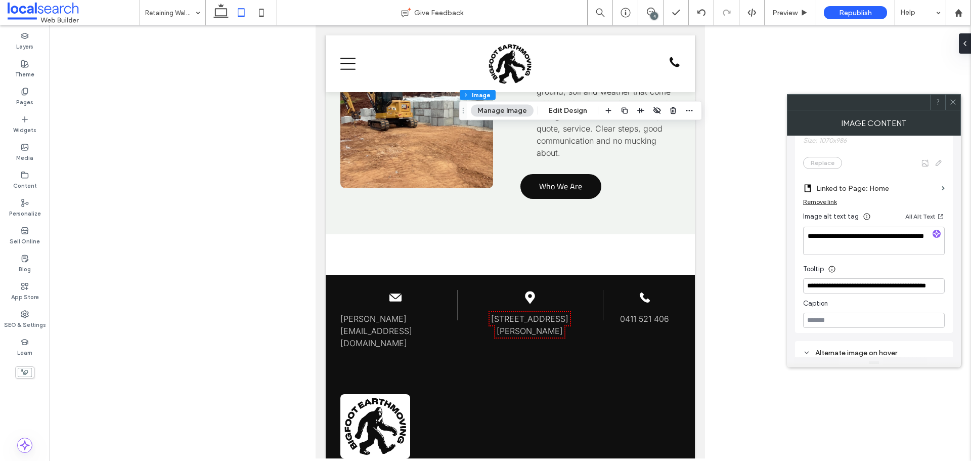
click at [952, 98] on icon at bounding box center [953, 102] width 8 height 8
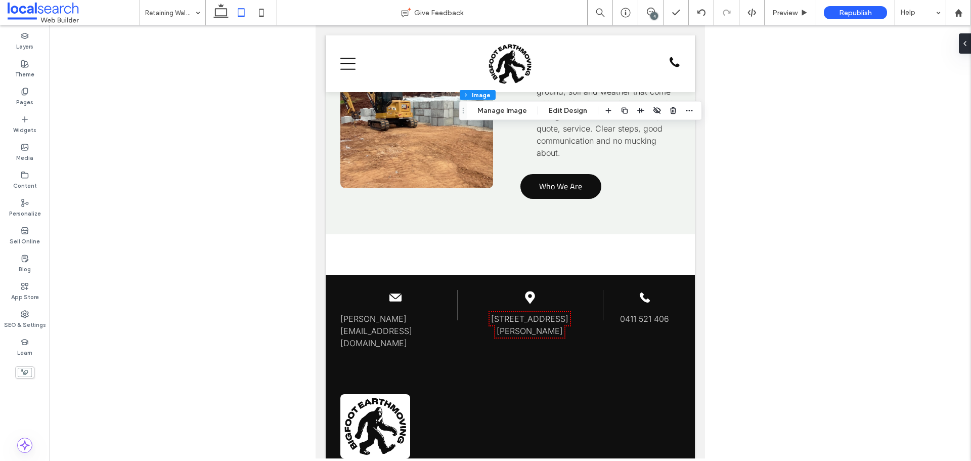
click at [790, 140] on div at bounding box center [510, 241] width 921 height 433
click at [260, 13] on icon at bounding box center [261, 13] width 20 height 20
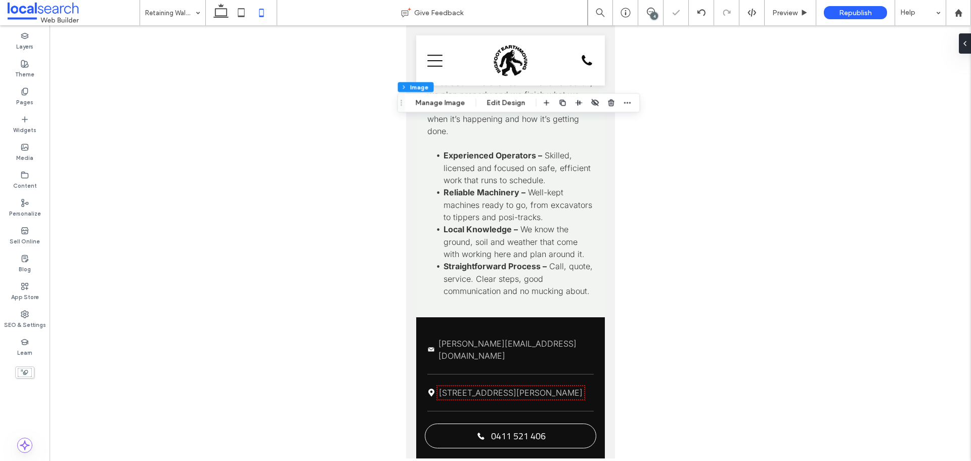
type input "**"
click at [21, 171] on icon at bounding box center [25, 175] width 8 height 8
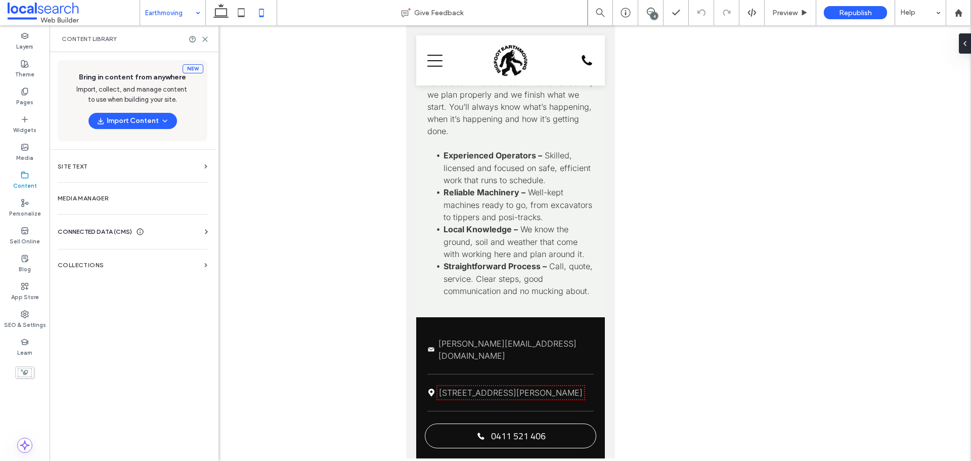
click at [109, 228] on span "CONNECTED DATA (CMS)" at bounding box center [95, 231] width 74 height 10
click at [129, 264] on section "Business Info" at bounding box center [135, 256] width 154 height 23
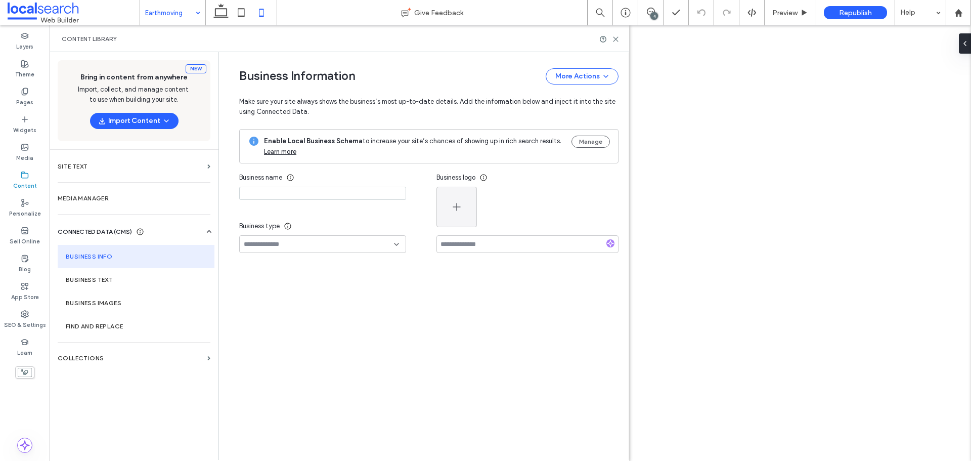
type input "**********"
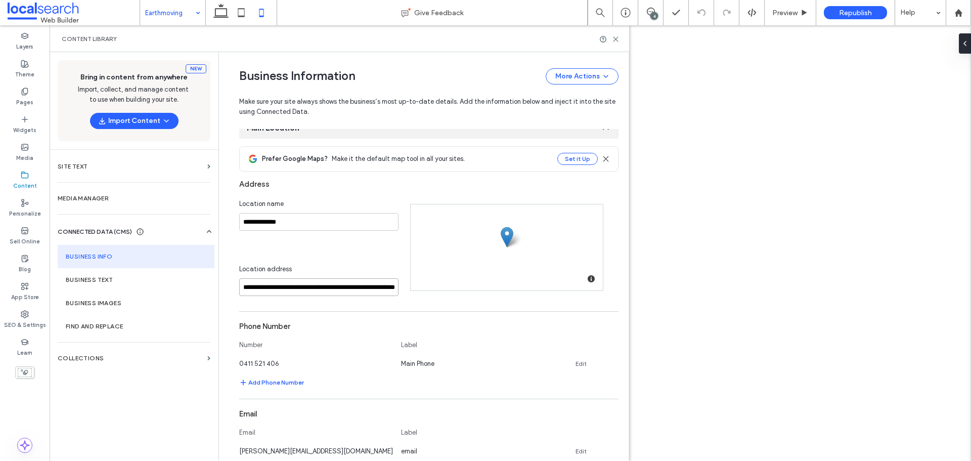
scroll to position [0, 33]
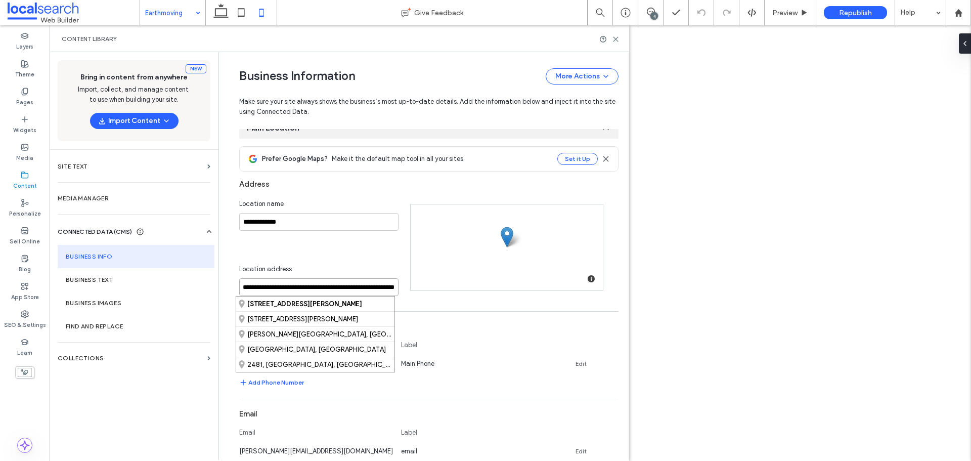
drag, startPoint x: 375, startPoint y: 289, endPoint x: 395, endPoint y: 285, distance: 21.1
click at [395, 285] on div "**********" at bounding box center [324, 247] width 171 height 97
click at [363, 292] on input "**********" at bounding box center [318, 287] width 159 height 18
click at [545, 313] on div "**********" at bounding box center [428, 443] width 379 height 595
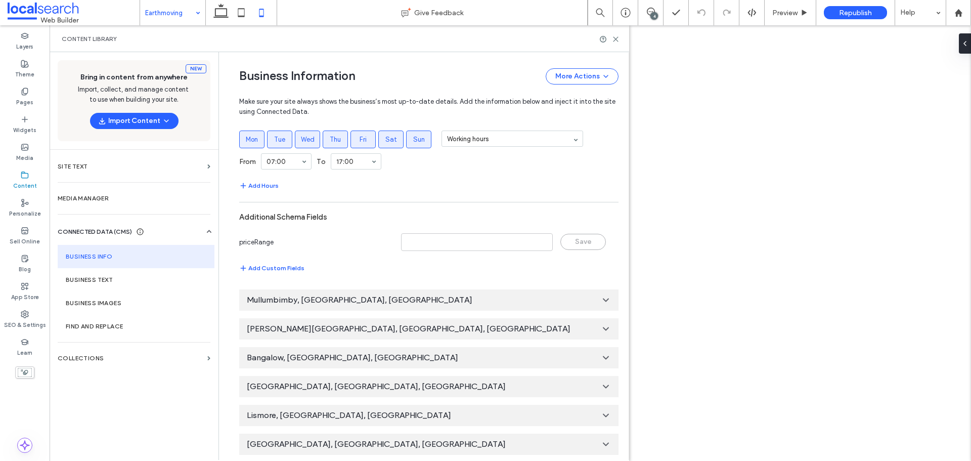
scroll to position [619, 0]
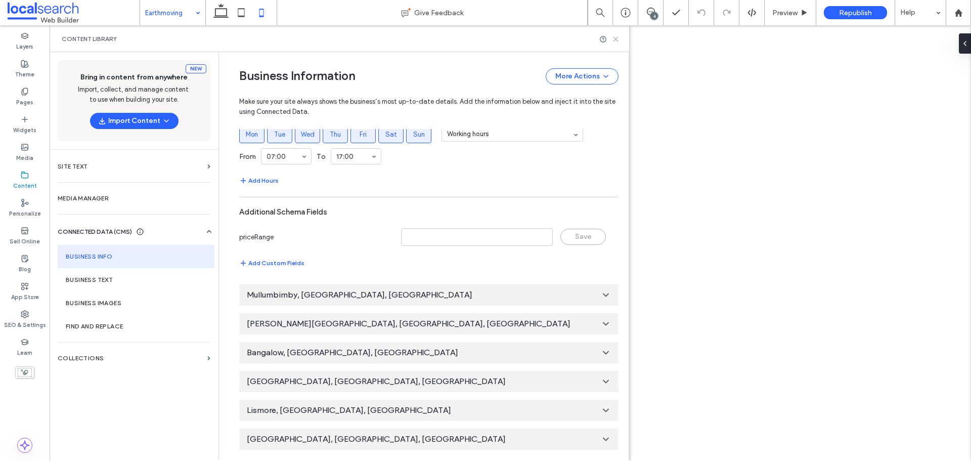
click at [613, 42] on icon at bounding box center [616, 39] width 8 height 8
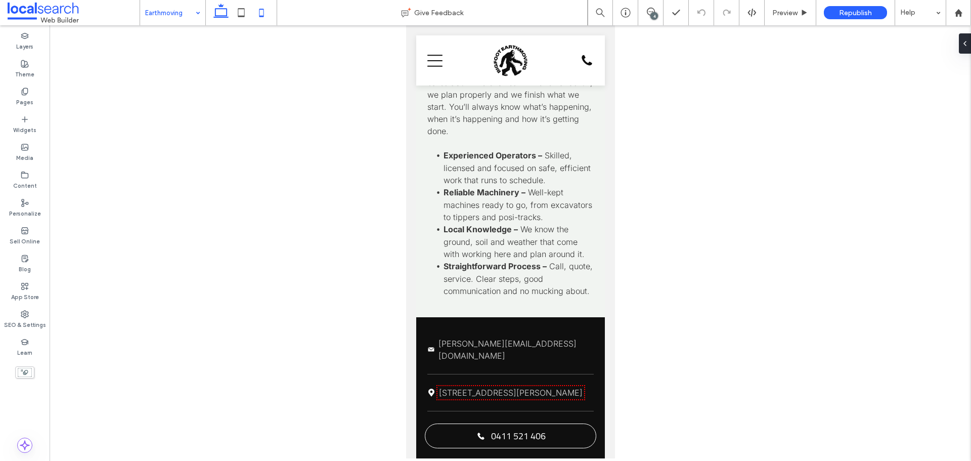
click at [228, 22] on icon at bounding box center [221, 13] width 20 height 20
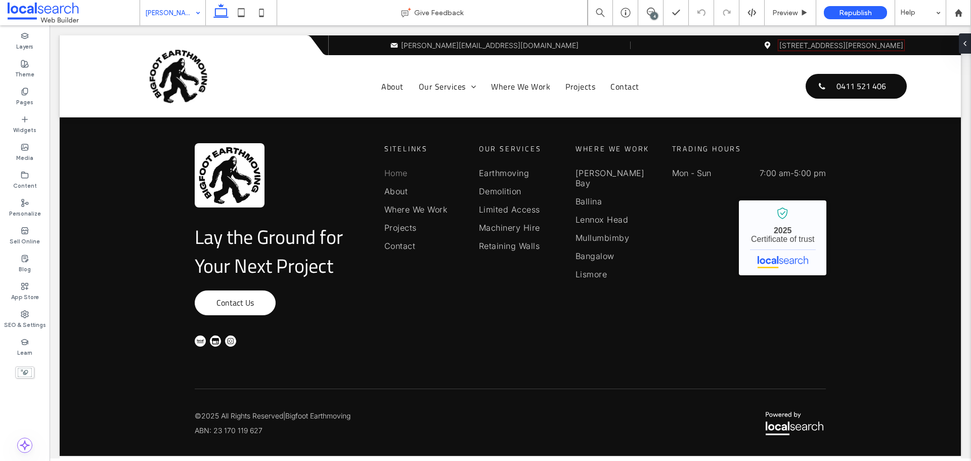
click at [157, 11] on input at bounding box center [170, 12] width 50 height 25
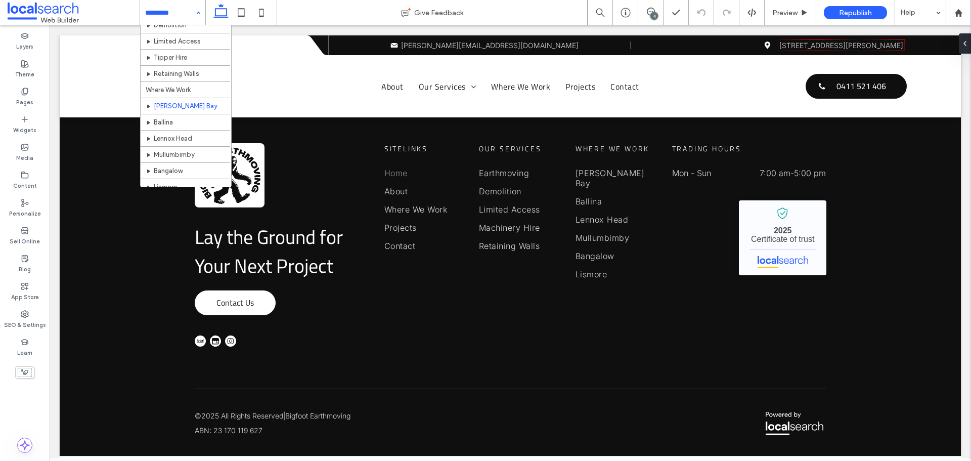
scroll to position [97, 0]
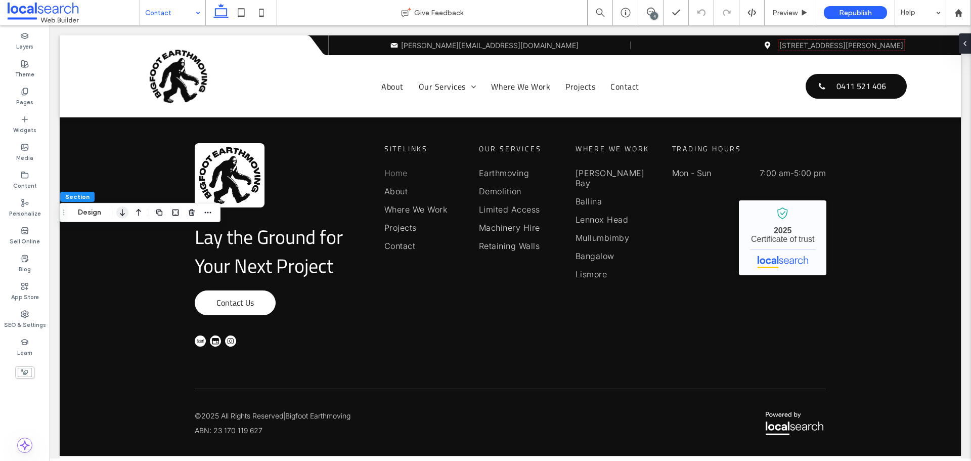
click at [124, 216] on icon "button" at bounding box center [122, 212] width 12 height 18
click at [134, 222] on icon "button" at bounding box center [138, 216] width 12 height 18
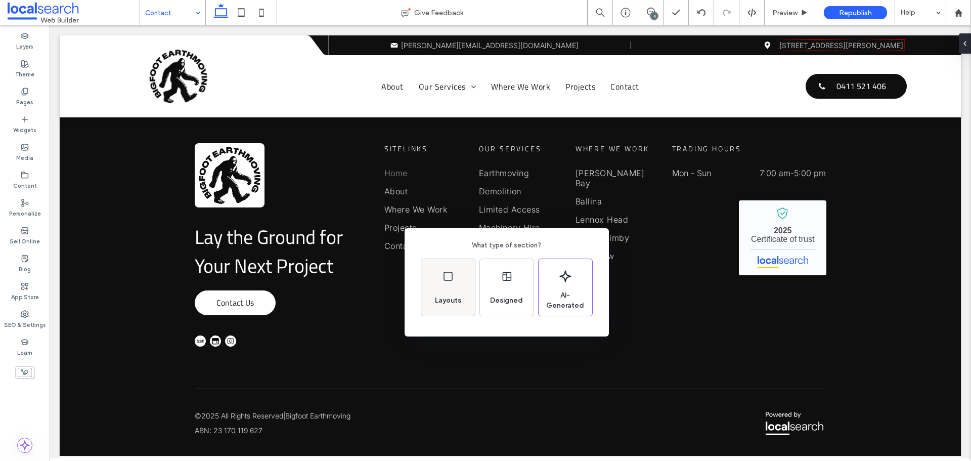
click at [463, 291] on div "Layouts" at bounding box center [448, 300] width 34 height 22
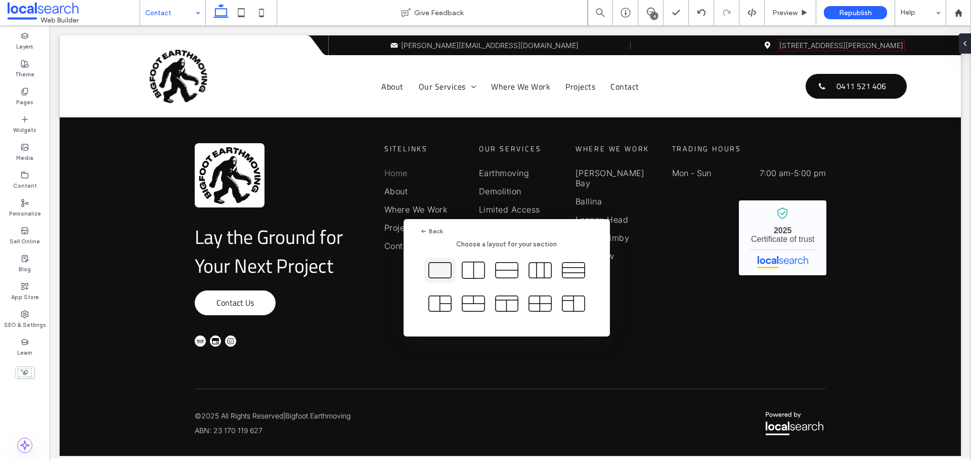
click at [445, 280] on icon at bounding box center [439, 269] width 25 height 25
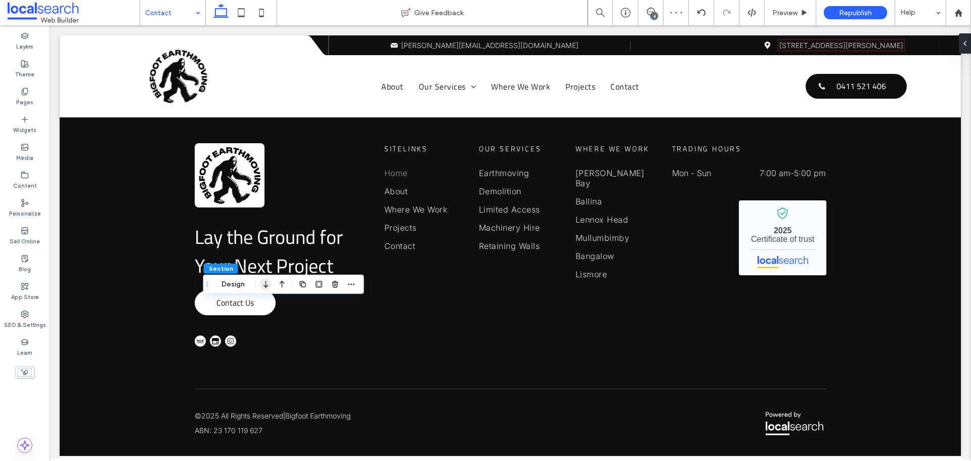
click at [266, 283] on icon "button" at bounding box center [266, 284] width 12 height 18
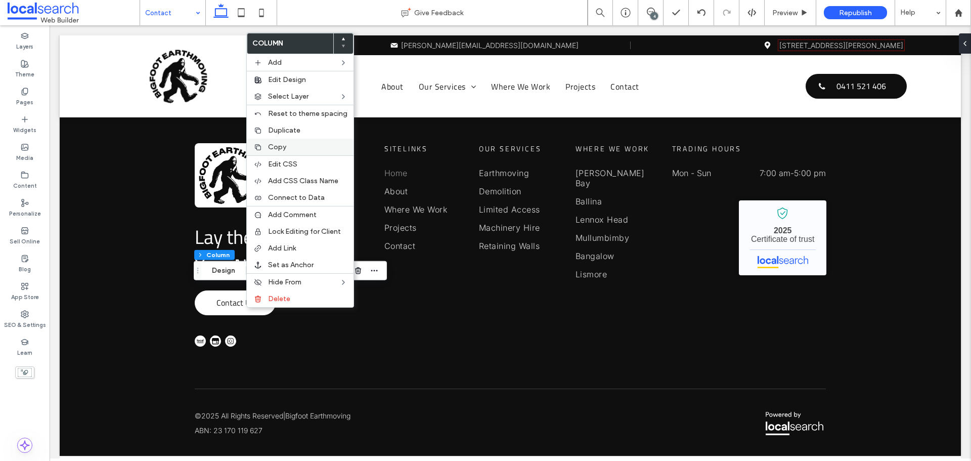
click at [277, 148] on span "Copy" at bounding box center [277, 147] width 18 height 9
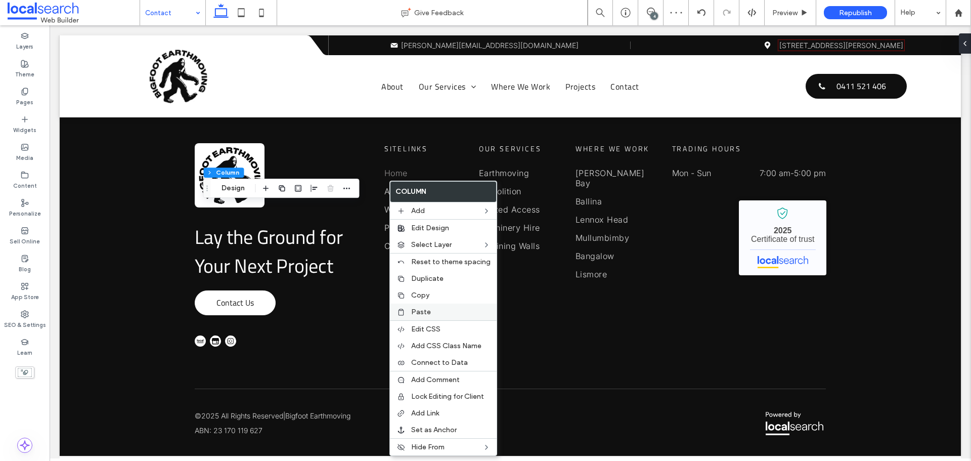
click at [423, 309] on span "Paste" at bounding box center [421, 311] width 20 height 9
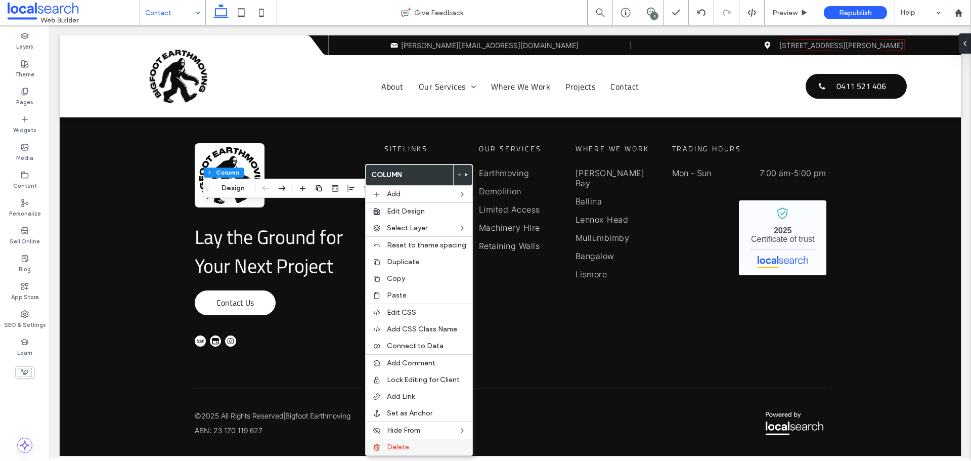
click at [403, 449] on span "Delete" at bounding box center [398, 446] width 22 height 9
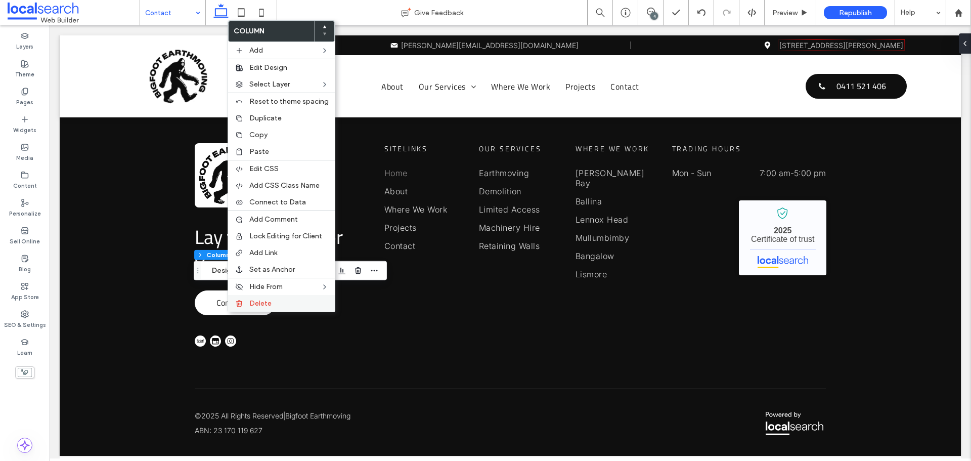
click at [271, 301] on label "Delete" at bounding box center [288, 303] width 79 height 9
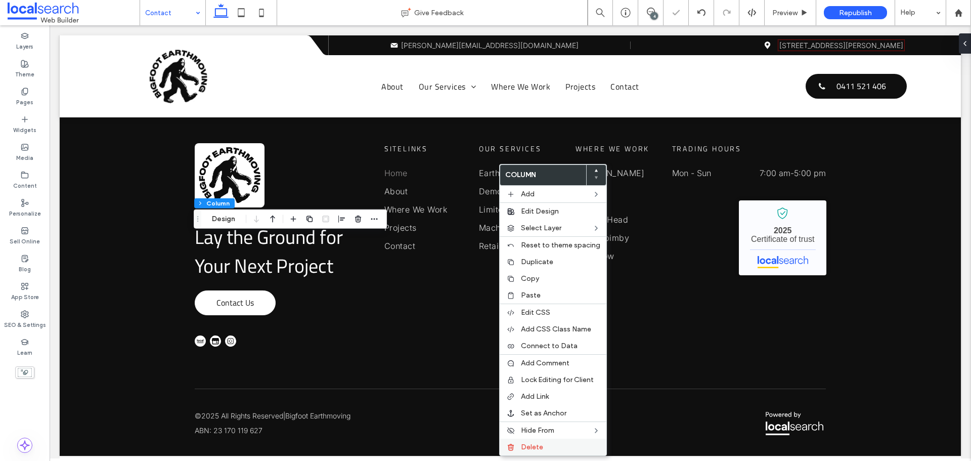
click at [535, 451] on div "Delete" at bounding box center [552, 446] width 107 height 17
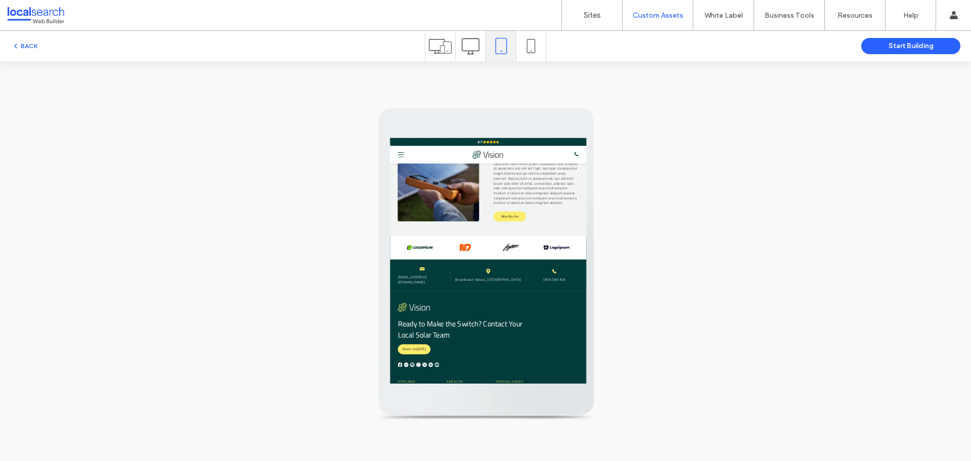
scroll to position [2444, 0]
click at [466, 46] on icon at bounding box center [471, 46] width 18 height 18
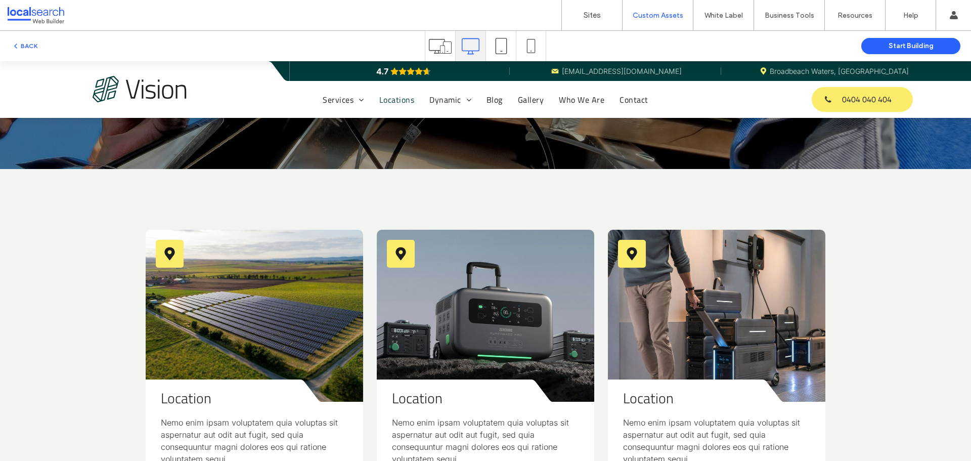
scroll to position [253, 0]
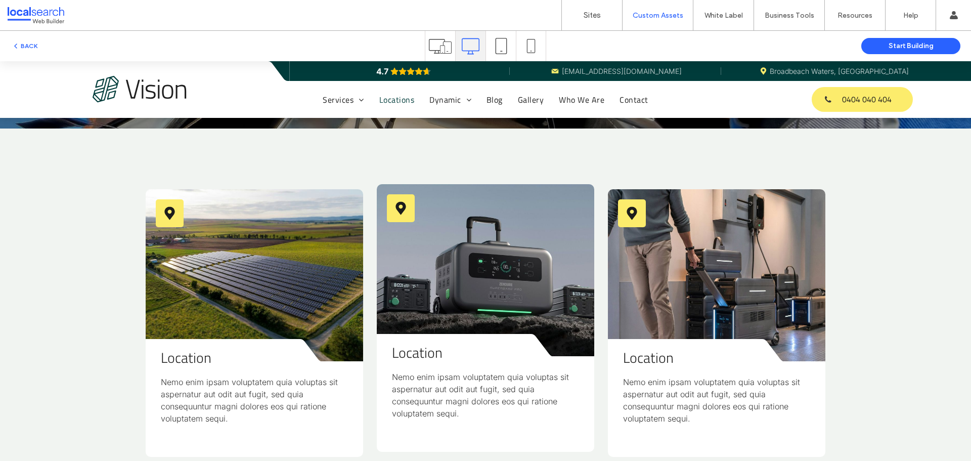
click at [463, 256] on link at bounding box center [485, 270] width 217 height 172
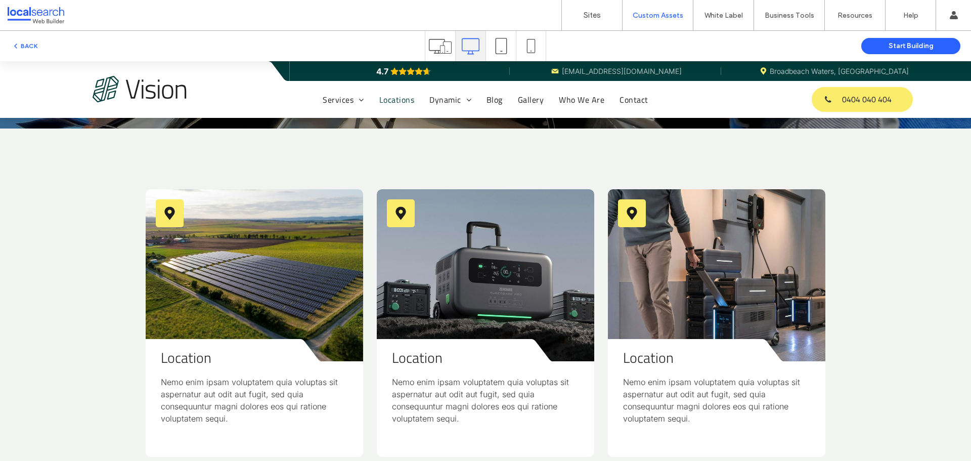
click at [385, 104] on span "Locations" at bounding box center [396, 100] width 35 height 12
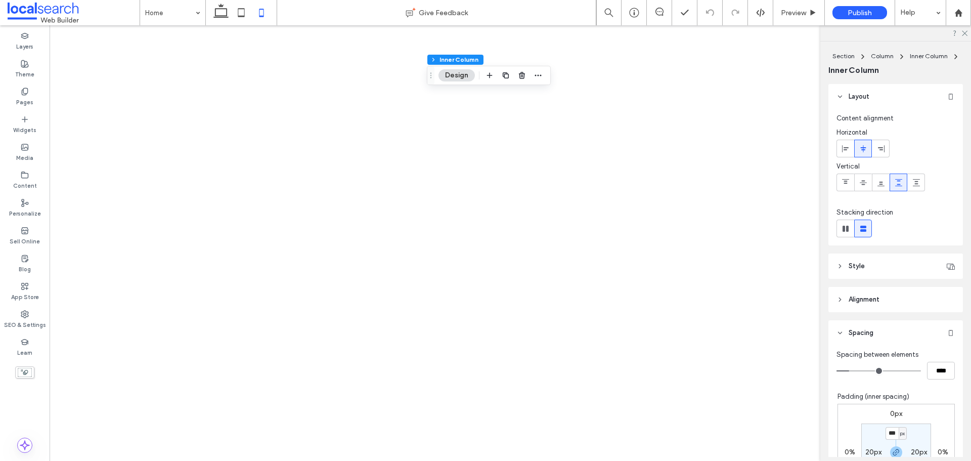
click at [247, 19] on icon at bounding box center [241, 13] width 20 height 20
type input "*"
type input "***"
type input "**"
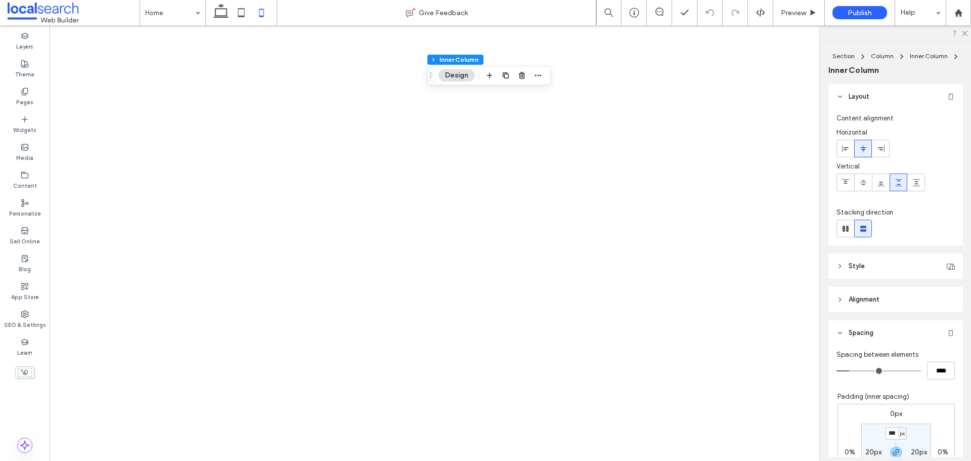
type input "***"
